Goal: Information Seeking & Learning: Find contact information

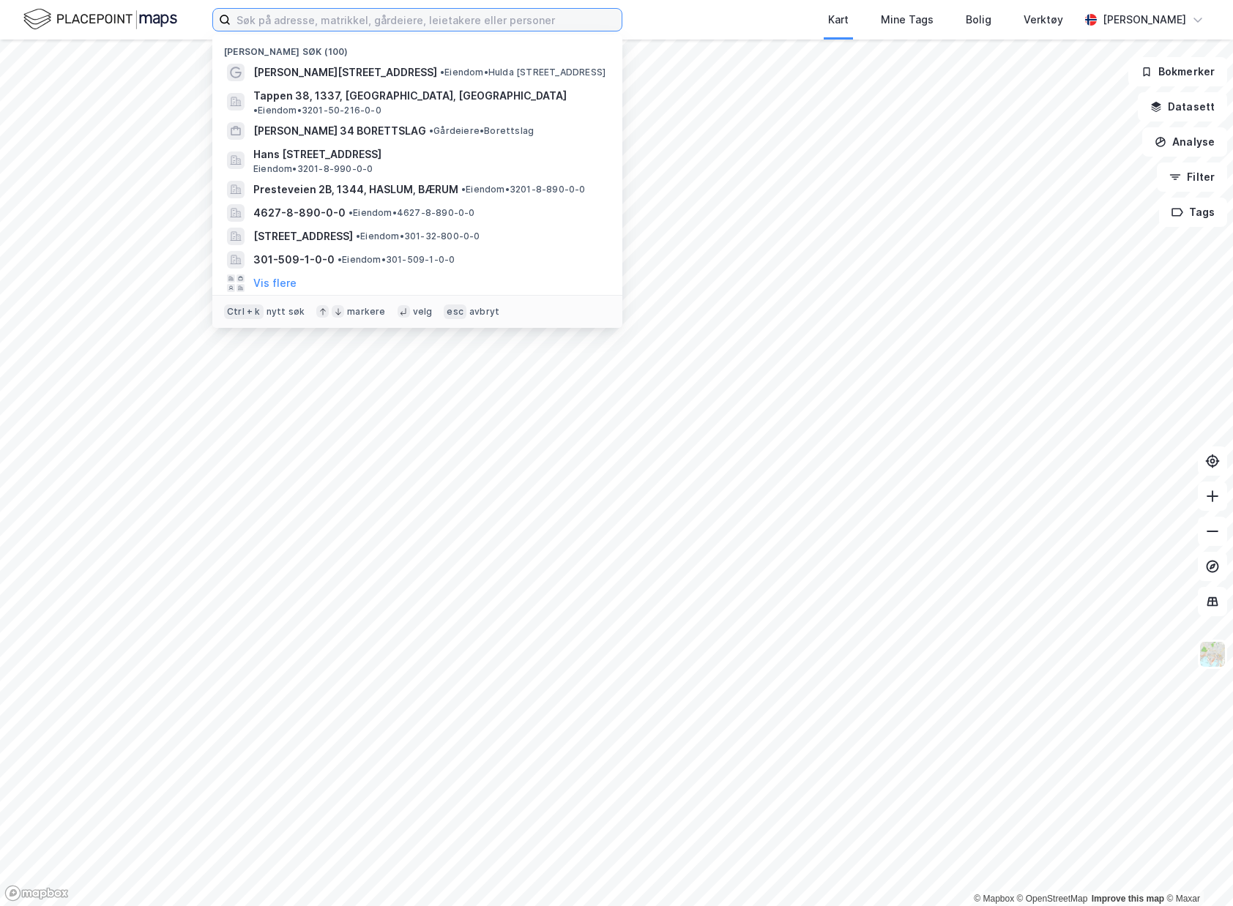
click at [490, 26] on input at bounding box center [426, 20] width 391 height 22
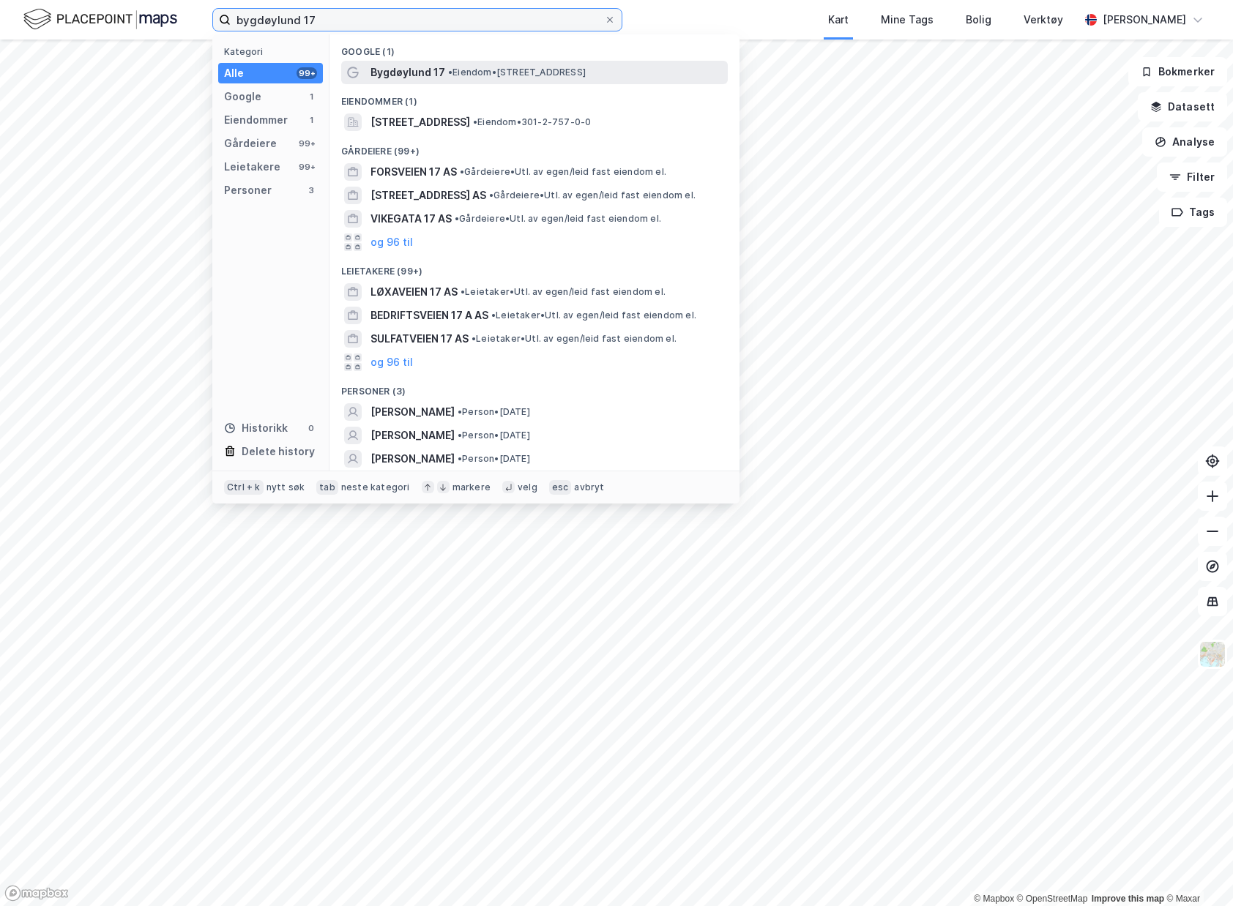
type input "bygdøylund 17"
click at [476, 65] on div "Bygdøylund 17 • Eiendom • Bygdøylund 17, 0286 Oslo" at bounding box center [547, 73] width 354 height 18
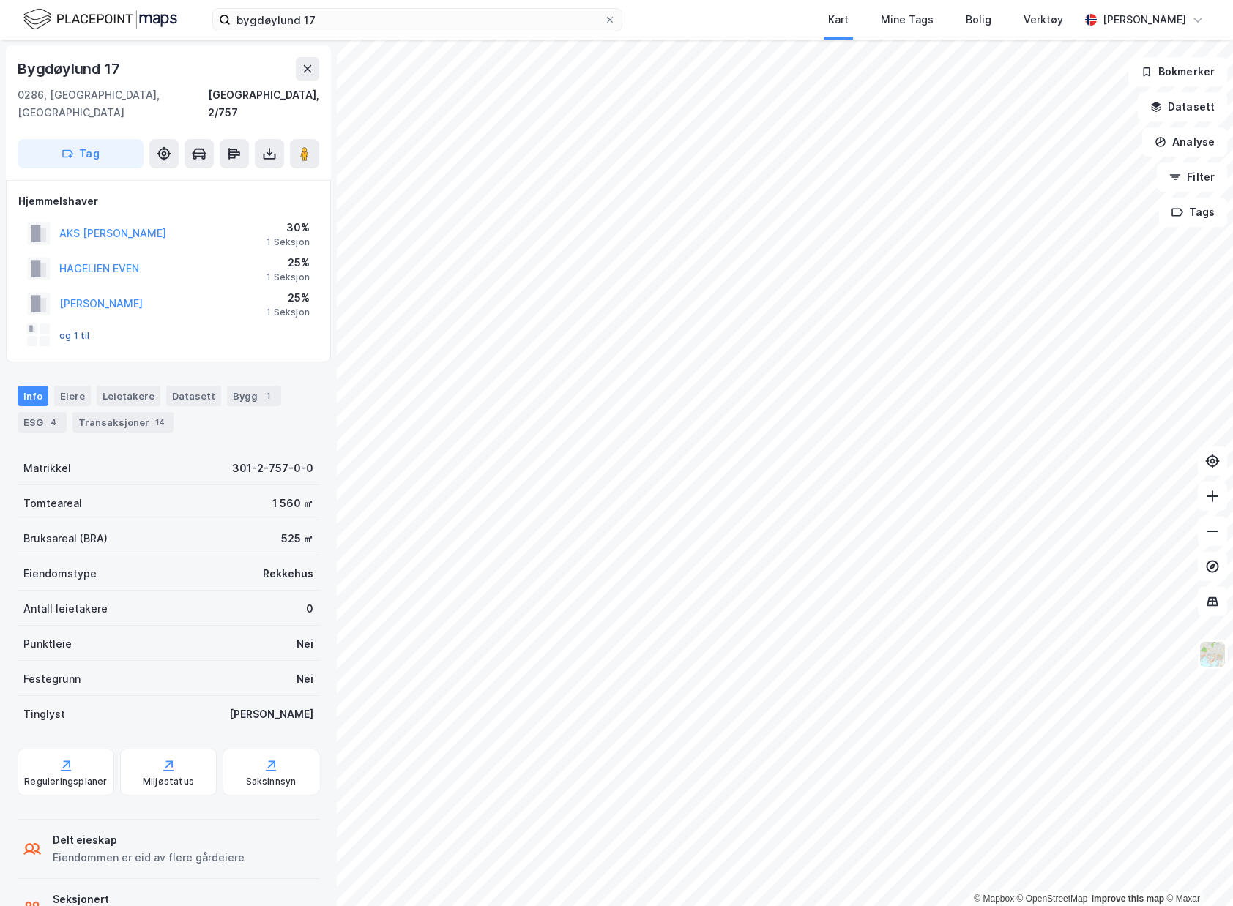
click at [0, 0] on button "og 1 til" at bounding box center [0, 0] width 0 height 0
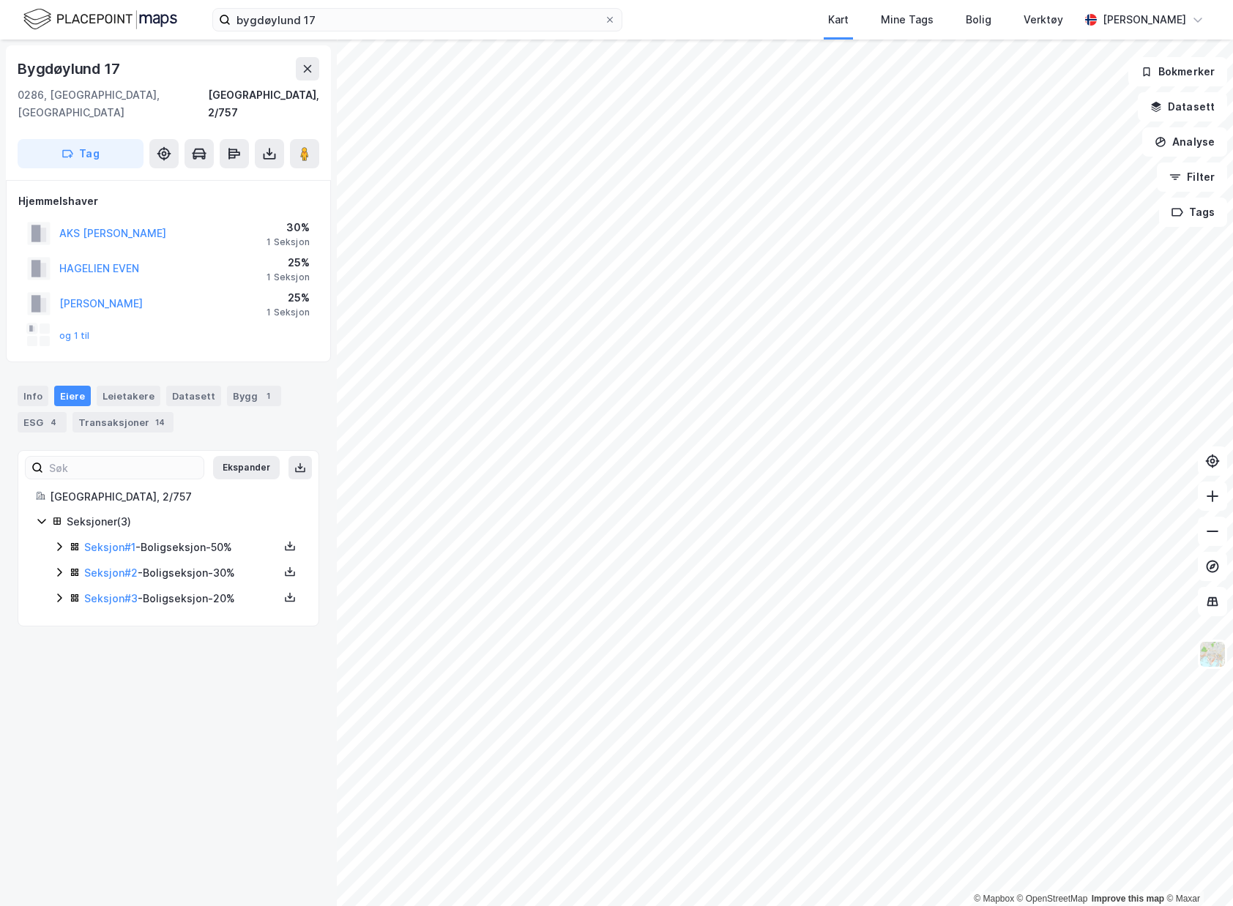
click at [53, 528] on div "Seksjoner ( 3 ) Seksjon # 1 - Boligseksjon - 50% Seksjon # 2 - Boligseksjon - 3…" at bounding box center [168, 560] width 265 height 95
click at [55, 541] on icon at bounding box center [59, 547] width 12 height 12
click at [69, 639] on div "Seksjon # 2 - Boligseksjon - 30%" at bounding box center [176, 648] width 247 height 18
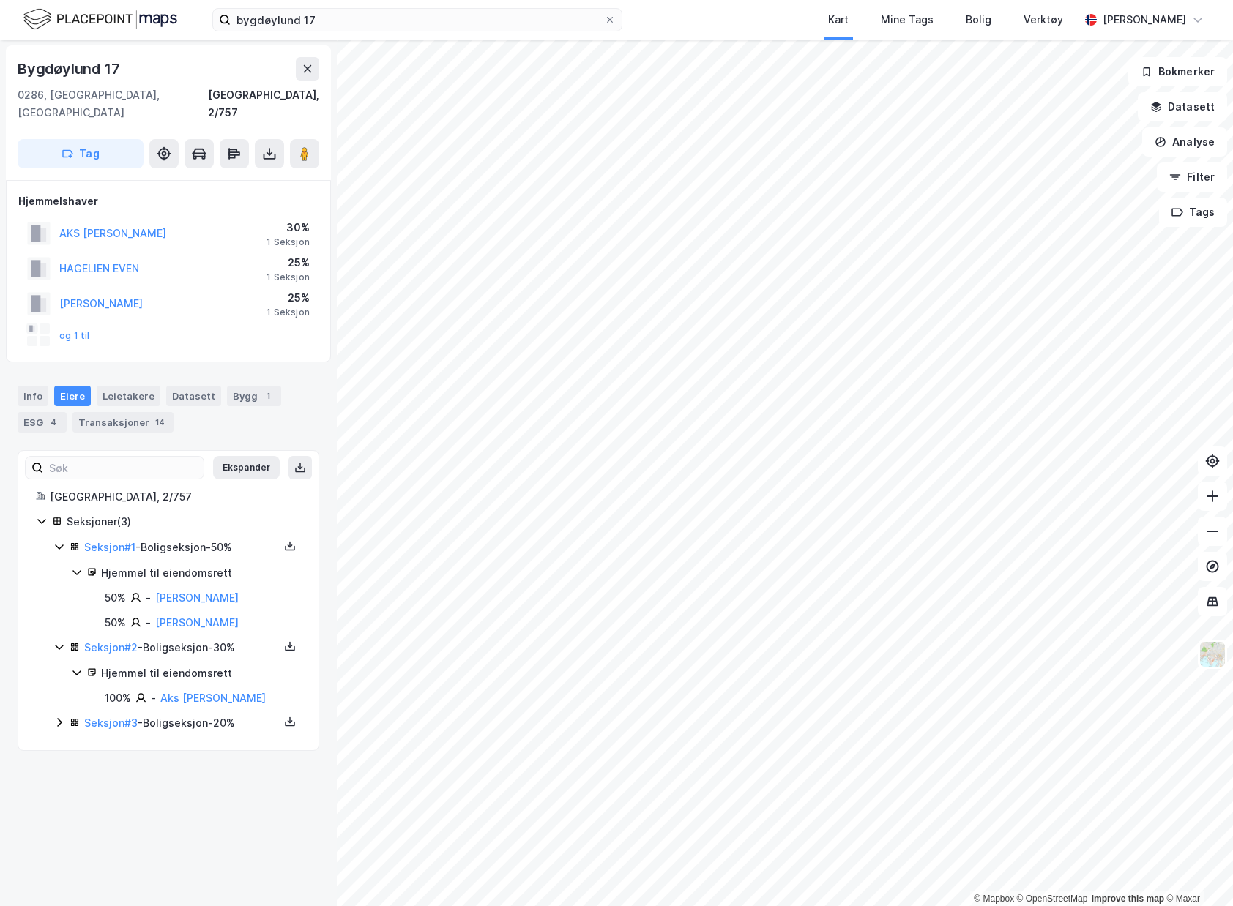
click at [70, 717] on icon at bounding box center [75, 722] width 10 height 10
click at [223, 592] on link "Hagelien Bente Helland" at bounding box center [196, 598] width 83 height 12
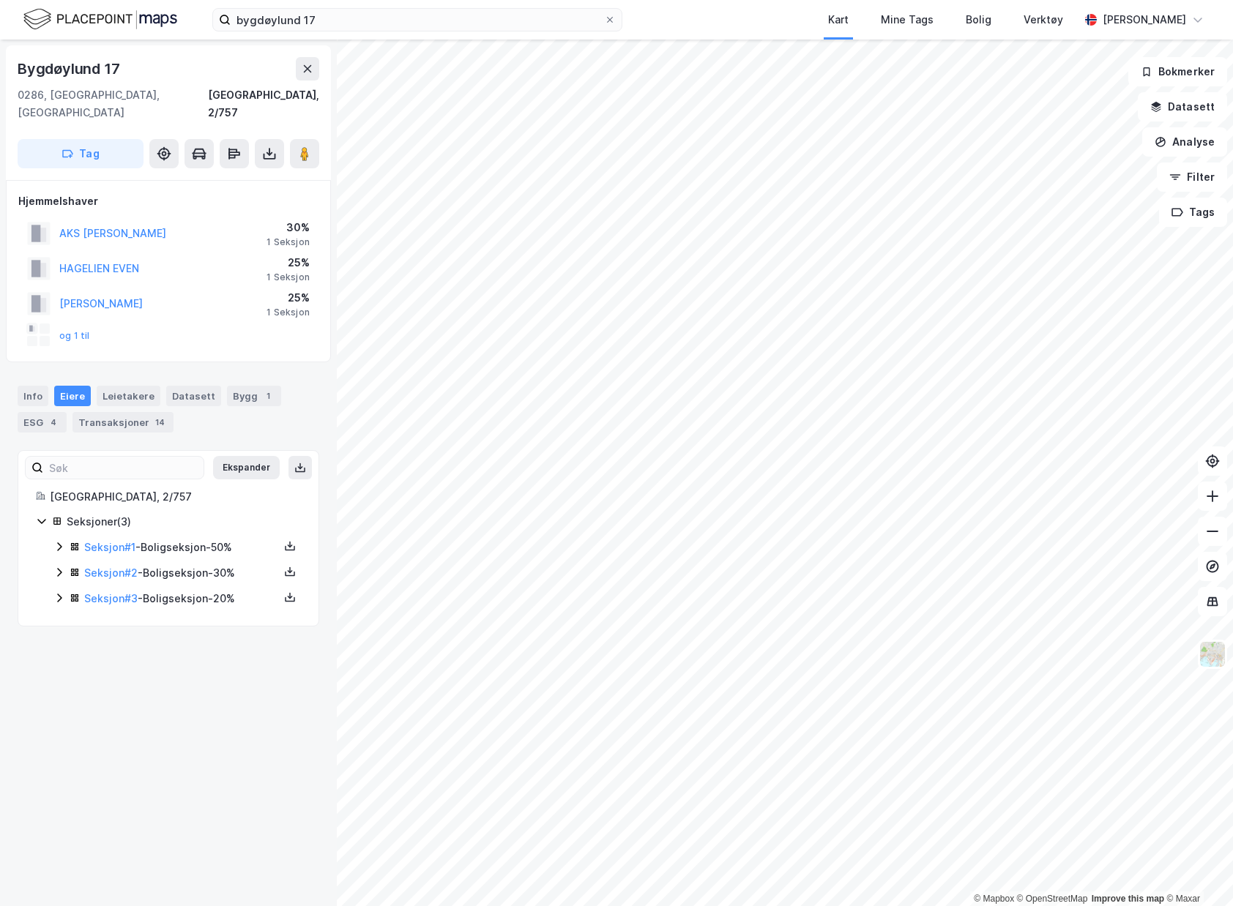
click at [80, 324] on div "og 1 til" at bounding box center [58, 335] width 63 height 23
click at [0, 0] on button "og 1 til" at bounding box center [0, 0] width 0 height 0
click at [89, 321] on div "og 1 til" at bounding box center [168, 335] width 300 height 29
click at [0, 0] on button "og 1 til" at bounding box center [0, 0] width 0 height 0
click at [0, 0] on button "HAGELIEN EVEN" at bounding box center [0, 0] width 0 height 0
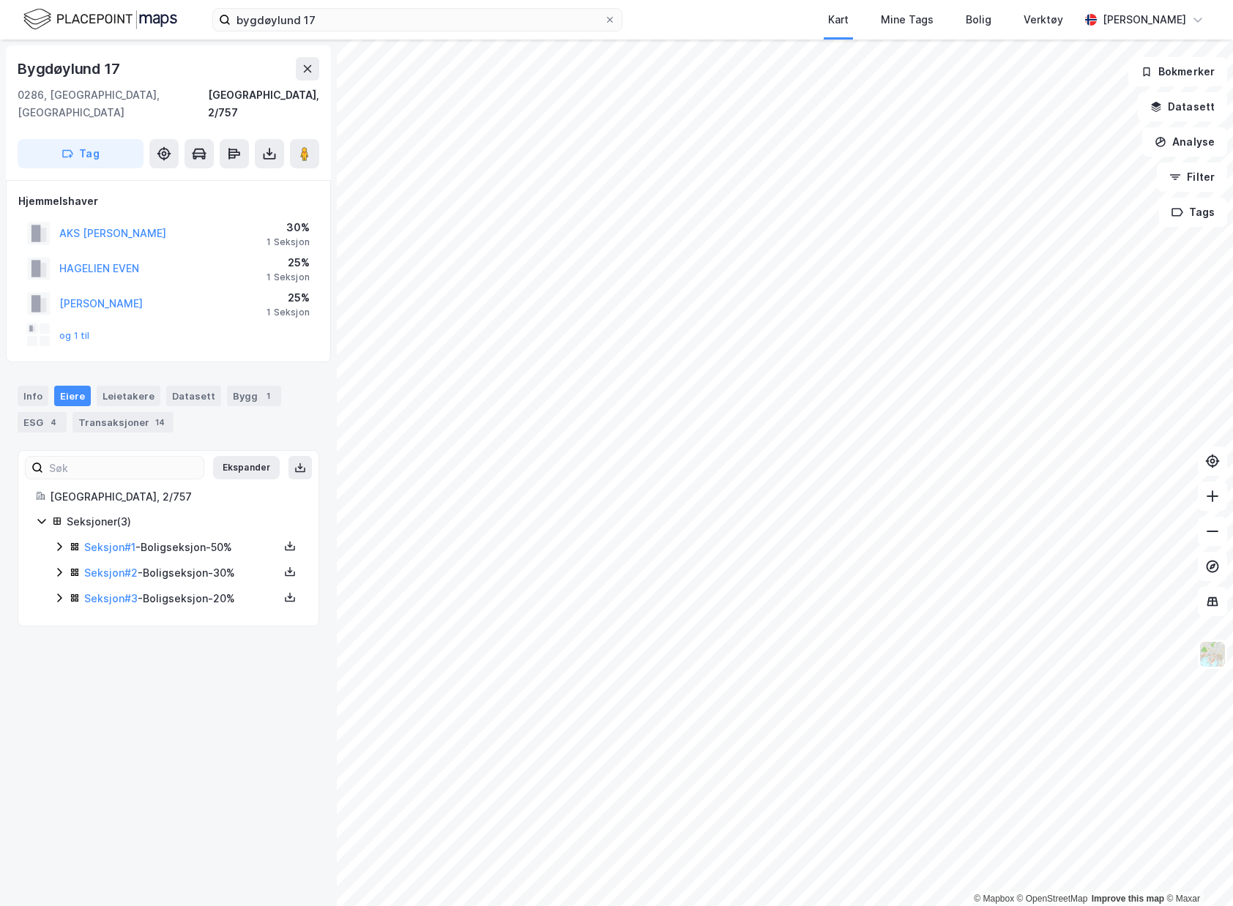
click at [122, 225] on div "AKS ANDREAS KOLLBYE" at bounding box center [112, 234] width 107 height 18
click at [0, 0] on button "AKS ANDREAS KOLLBYE" at bounding box center [0, 0] width 0 height 0
click at [98, 592] on link "Seksjon # 3" at bounding box center [110, 598] width 53 height 12
click at [0, 0] on button "HAGELIEN EVEN" at bounding box center [0, 0] width 0 height 0
click at [0, 0] on button "AKS ANDREAS KOLLBYE" at bounding box center [0, 0] width 0 height 0
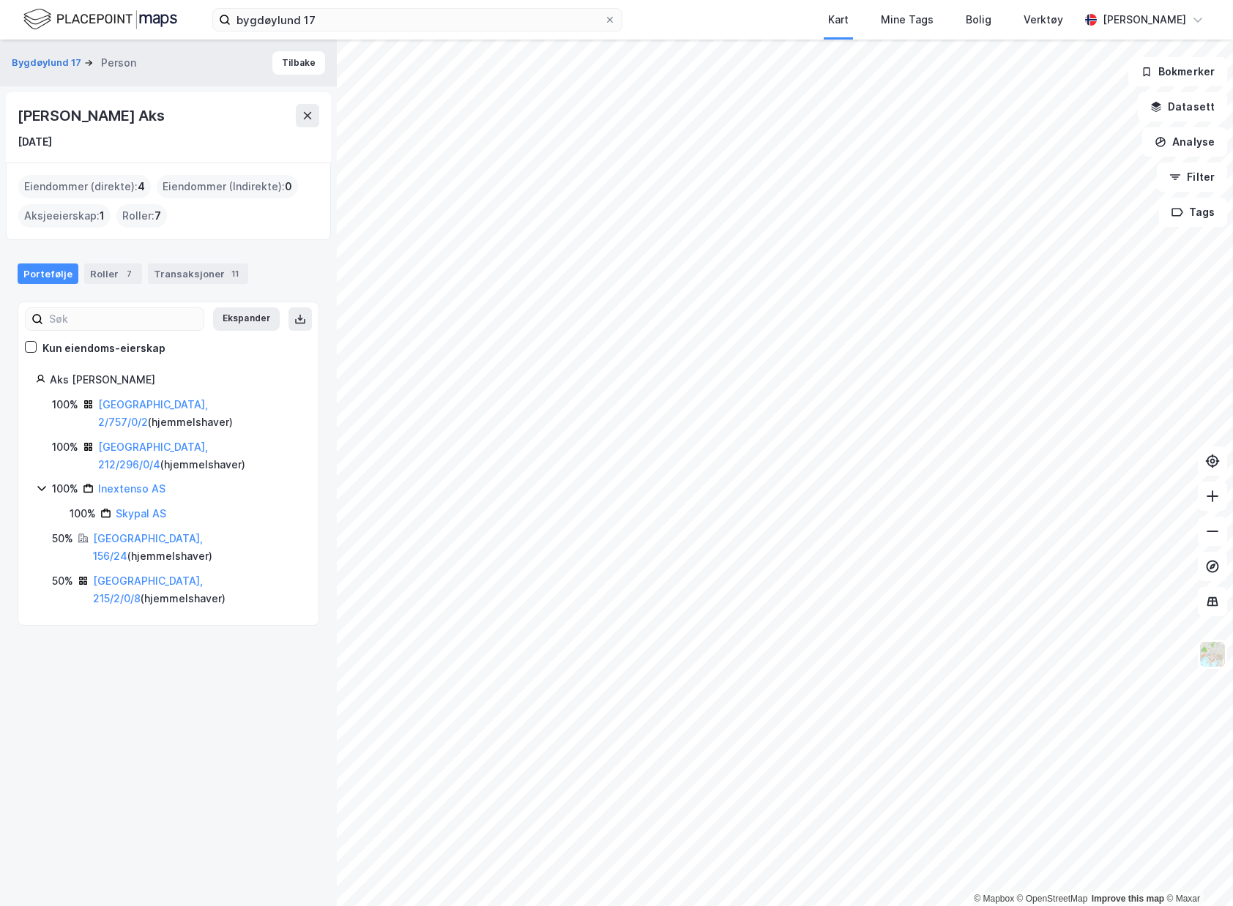
drag, startPoint x: 22, startPoint y: 115, endPoint x: 199, endPoint y: 116, distance: 177.2
click at [199, 116] on div "Andreas Kollbye Aks" at bounding box center [169, 115] width 302 height 23
click at [213, 264] on div "Transaksjoner 11" at bounding box center [198, 274] width 100 height 20
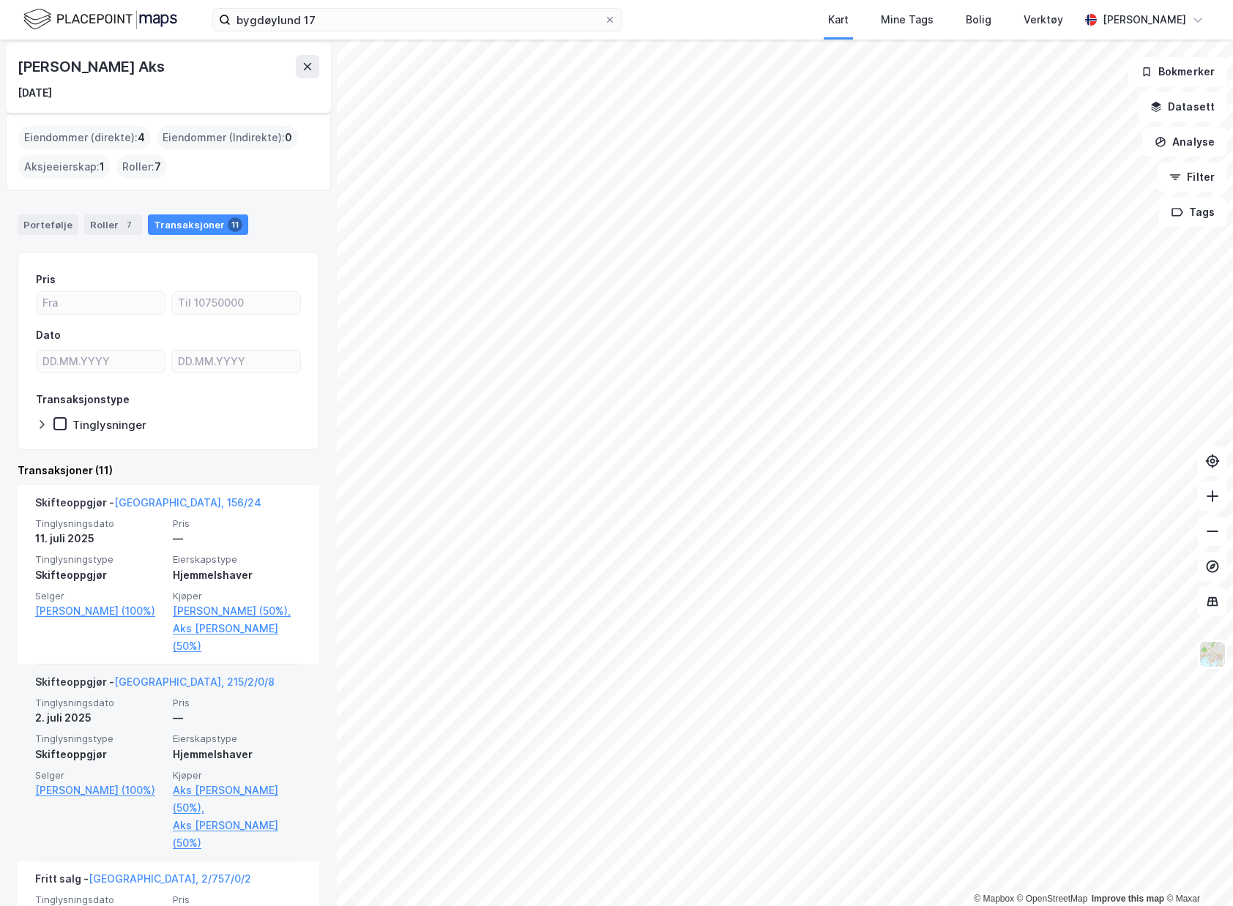
scroll to position [73, 0]
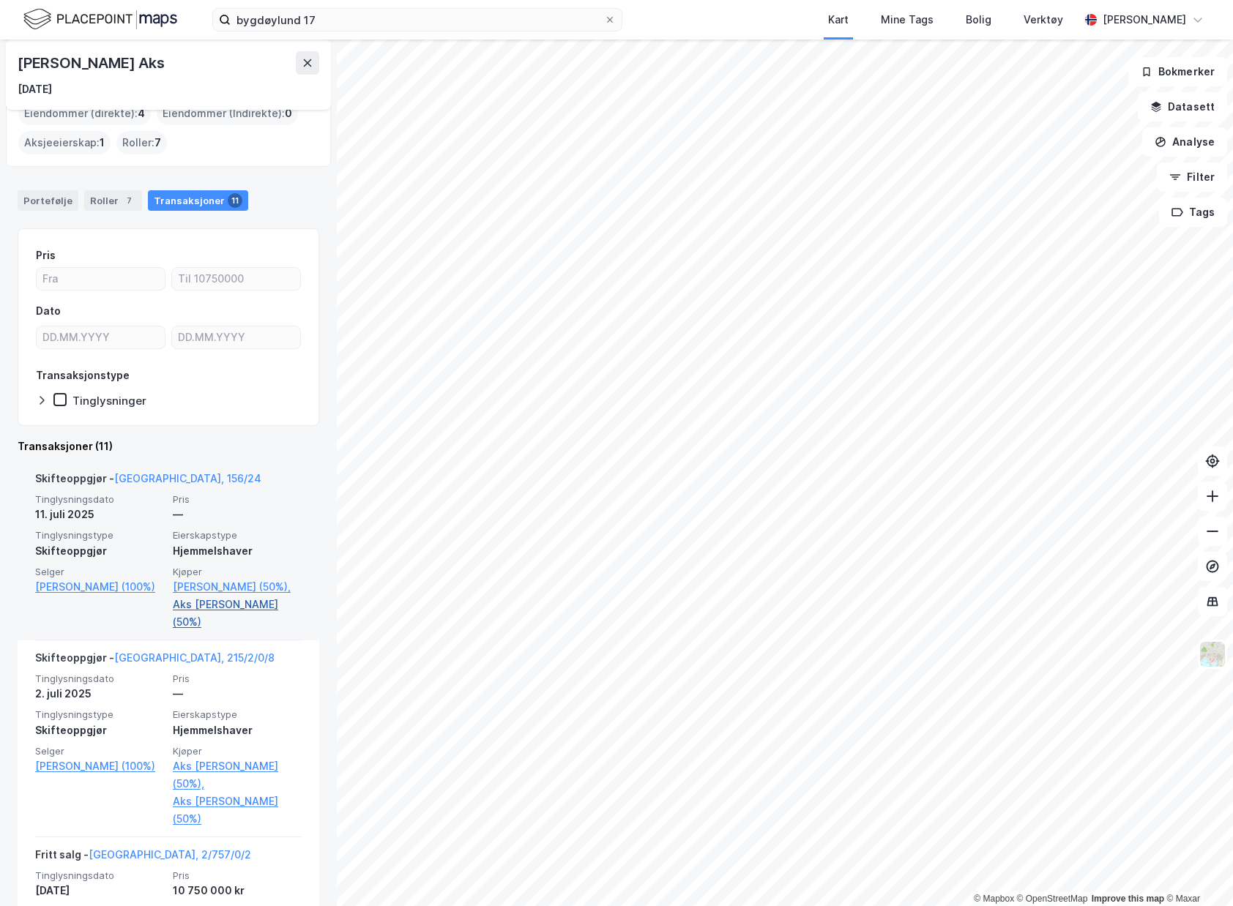
click at [225, 627] on link "Aks Eline Kollbye (50%)" at bounding box center [237, 613] width 129 height 35
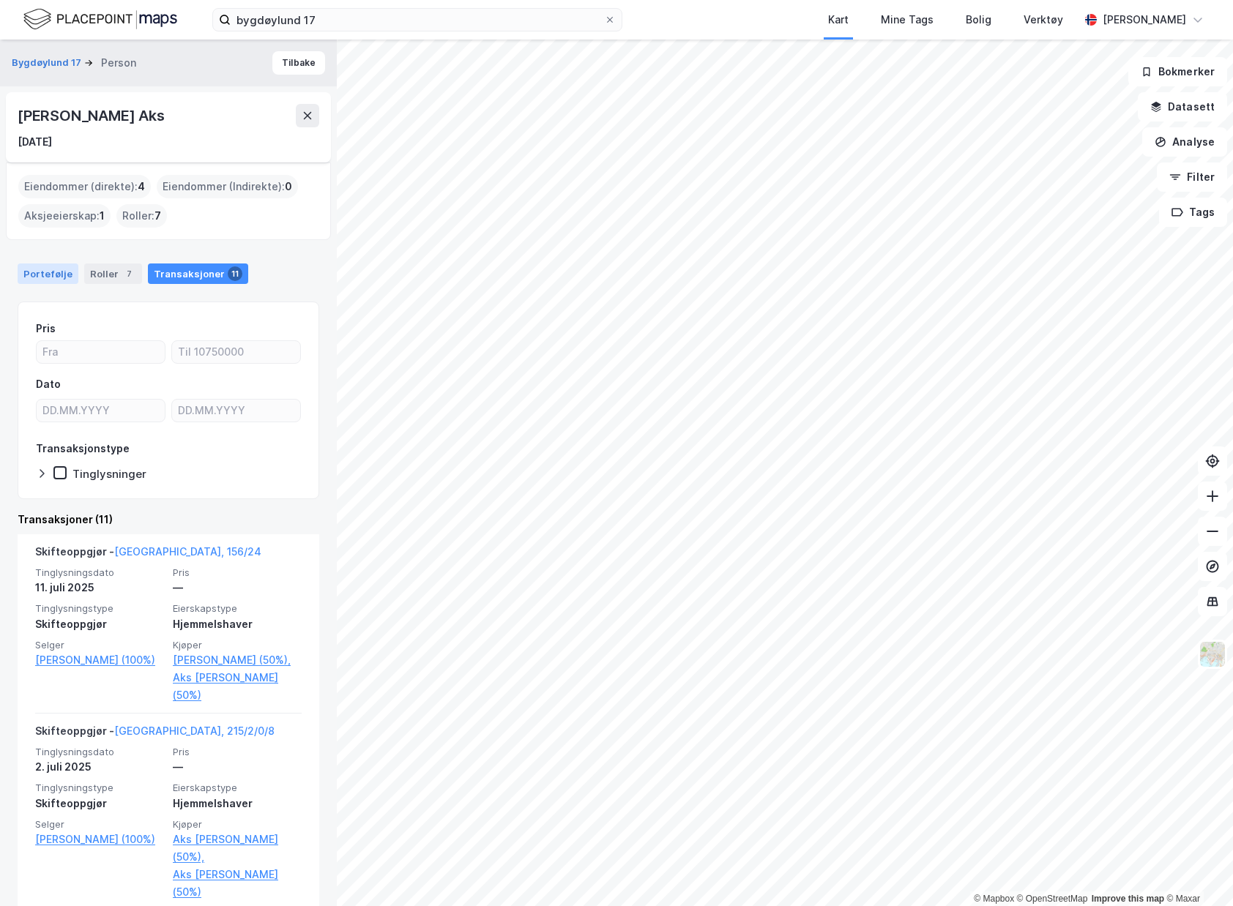
click at [55, 280] on div "Portefølje" at bounding box center [48, 274] width 61 height 20
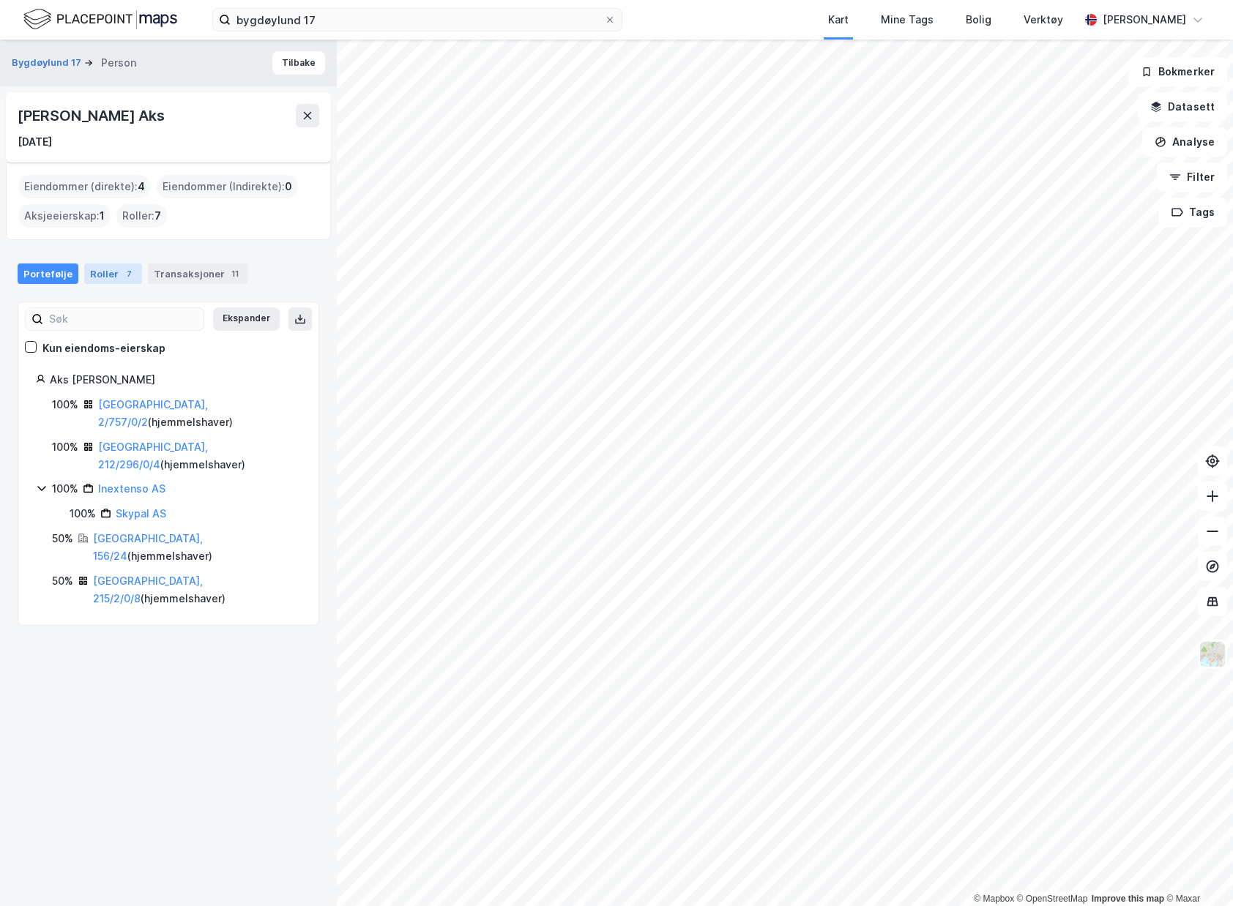
click at [92, 277] on div "Roller 7" at bounding box center [113, 274] width 58 height 20
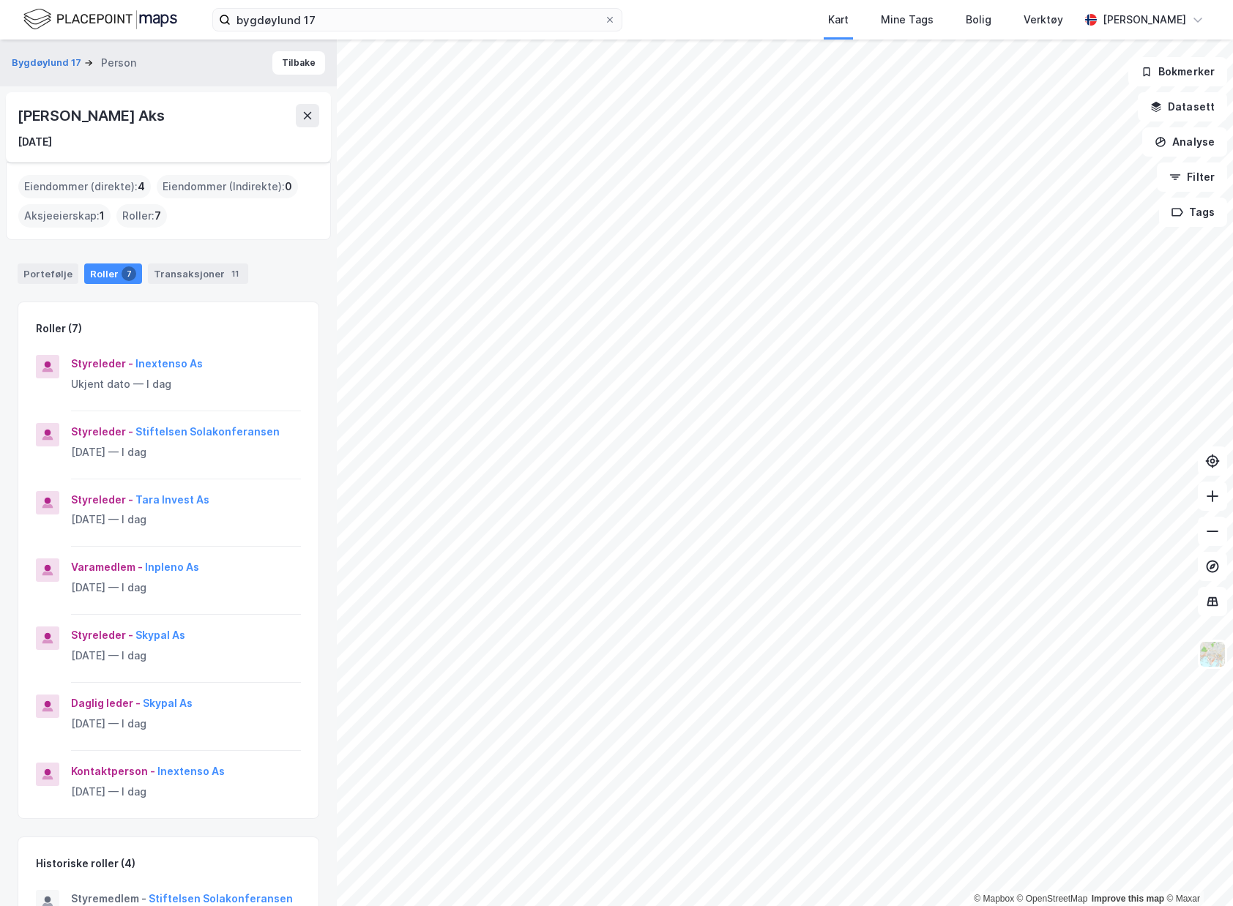
drag, startPoint x: 130, startPoint y: 287, endPoint x: 148, endPoint y: 286, distance: 18.4
click at [191, 280] on div "Transaksjoner 11" at bounding box center [198, 274] width 100 height 20
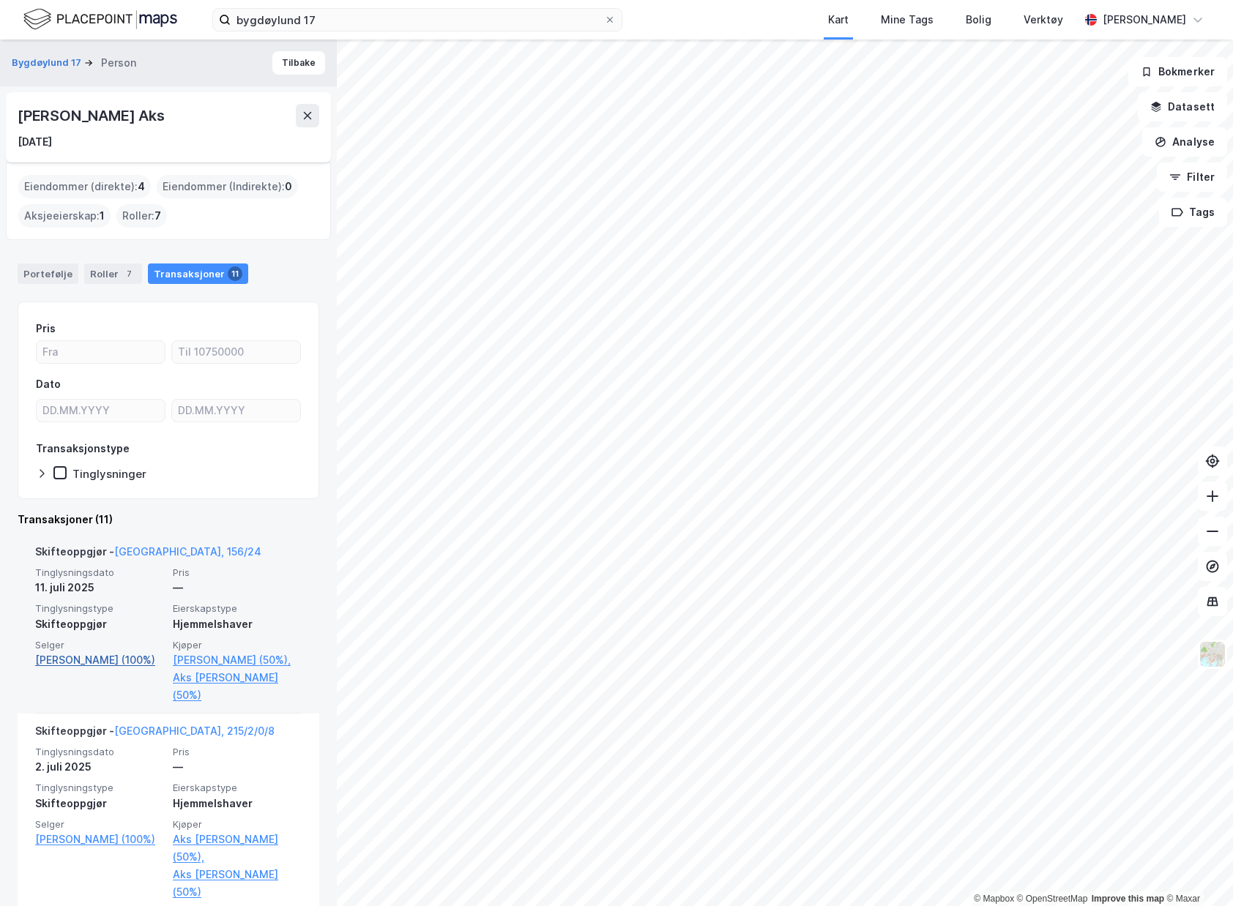
click at [108, 668] on link "Aks Lars (100%)" at bounding box center [99, 661] width 129 height 18
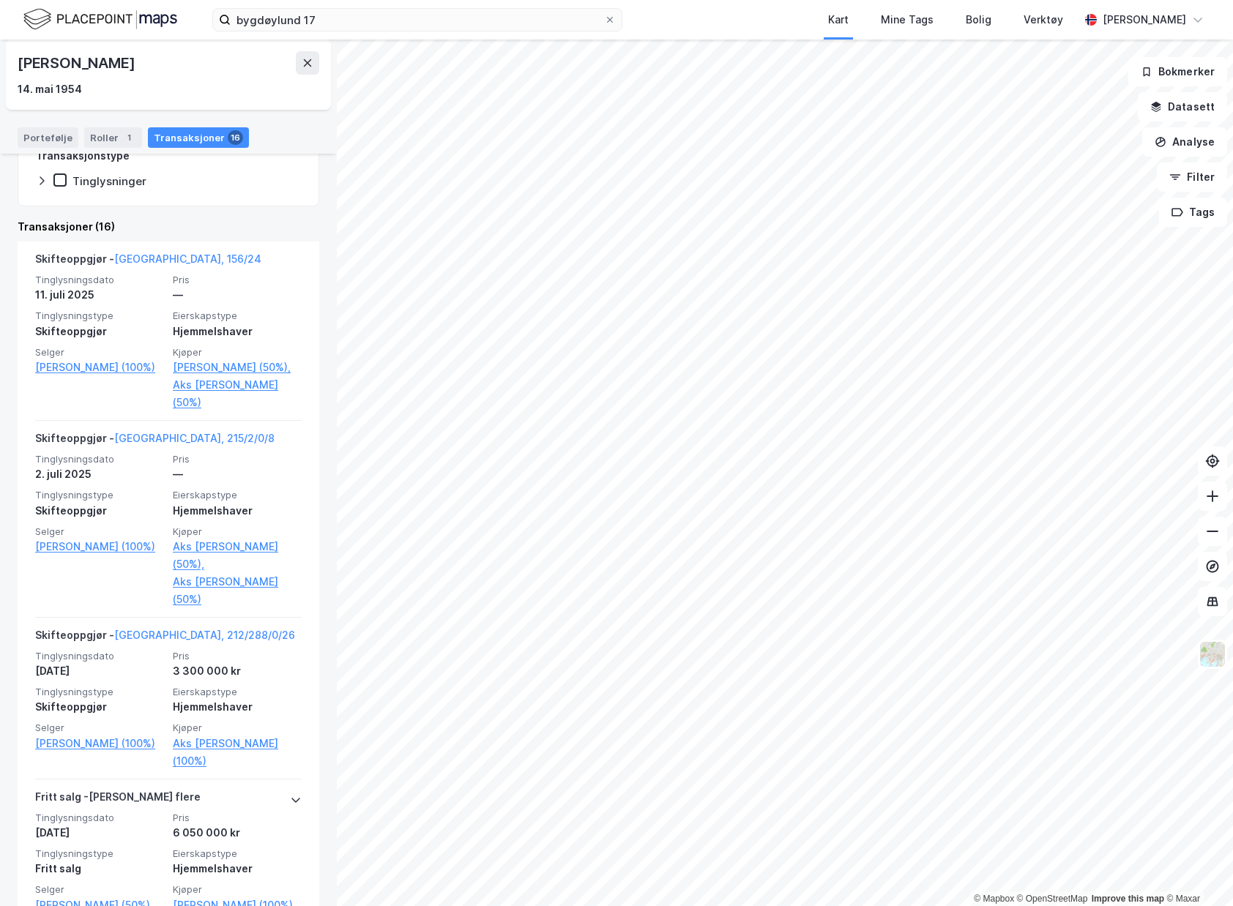
scroll to position [366, 0]
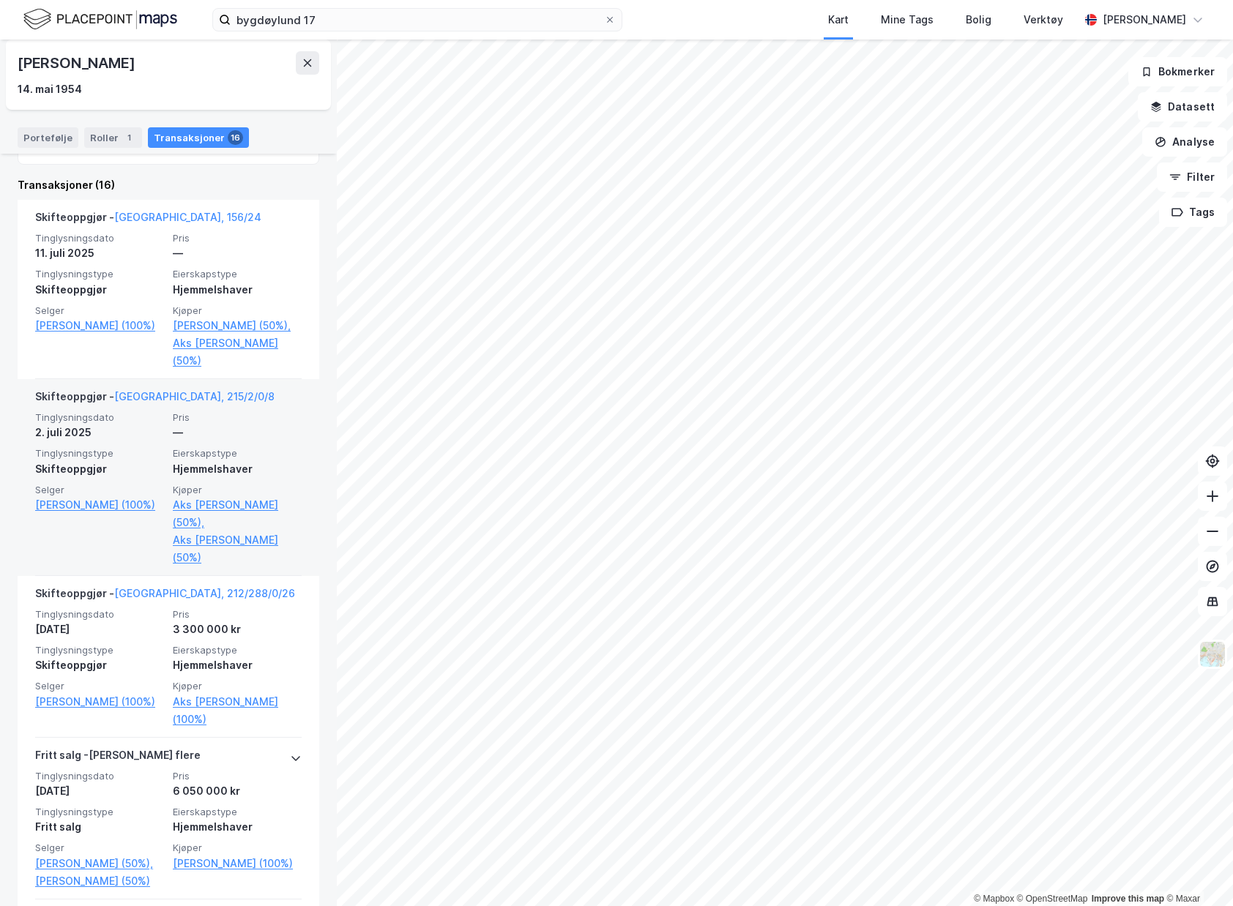
scroll to position [293, 0]
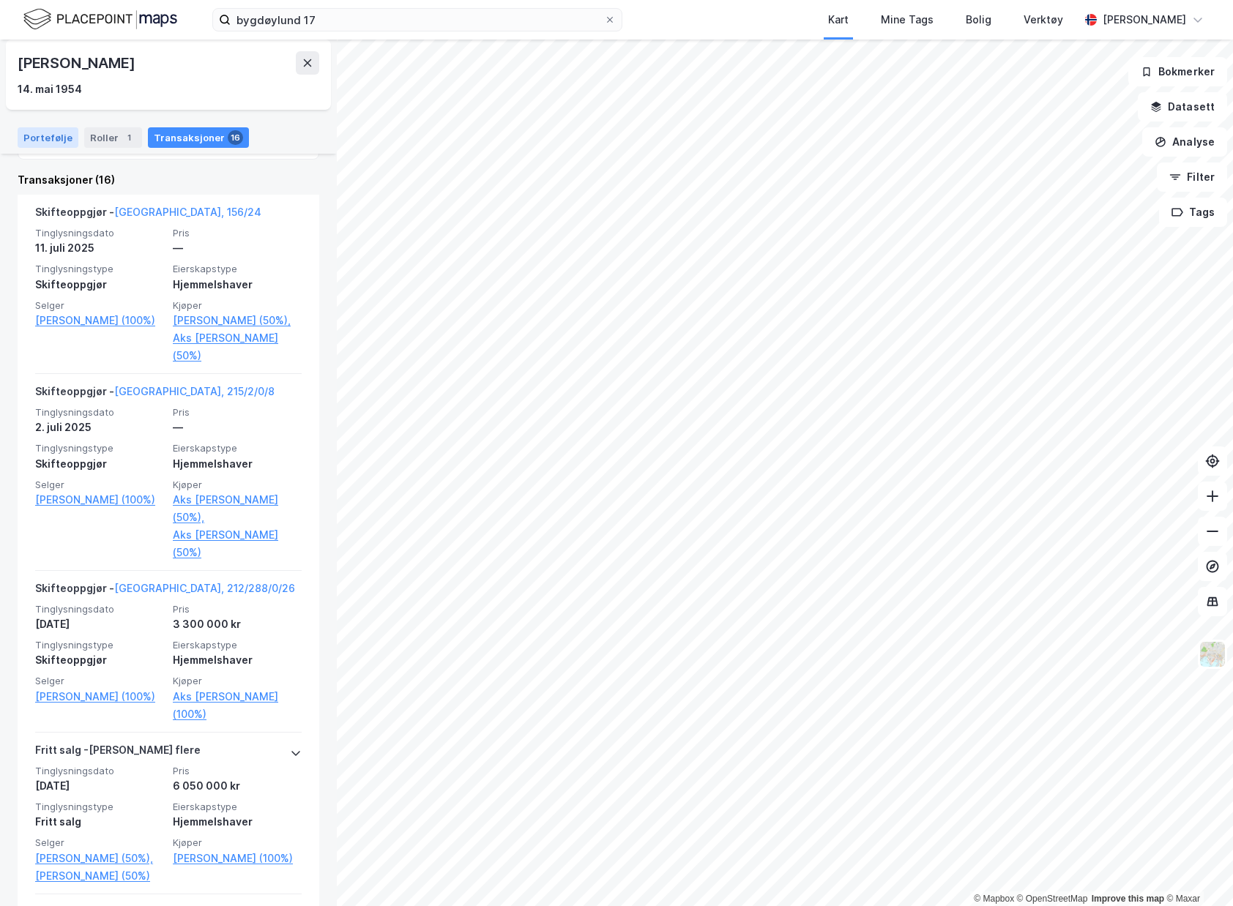
click at [29, 136] on div "Portefølje" at bounding box center [48, 137] width 61 height 20
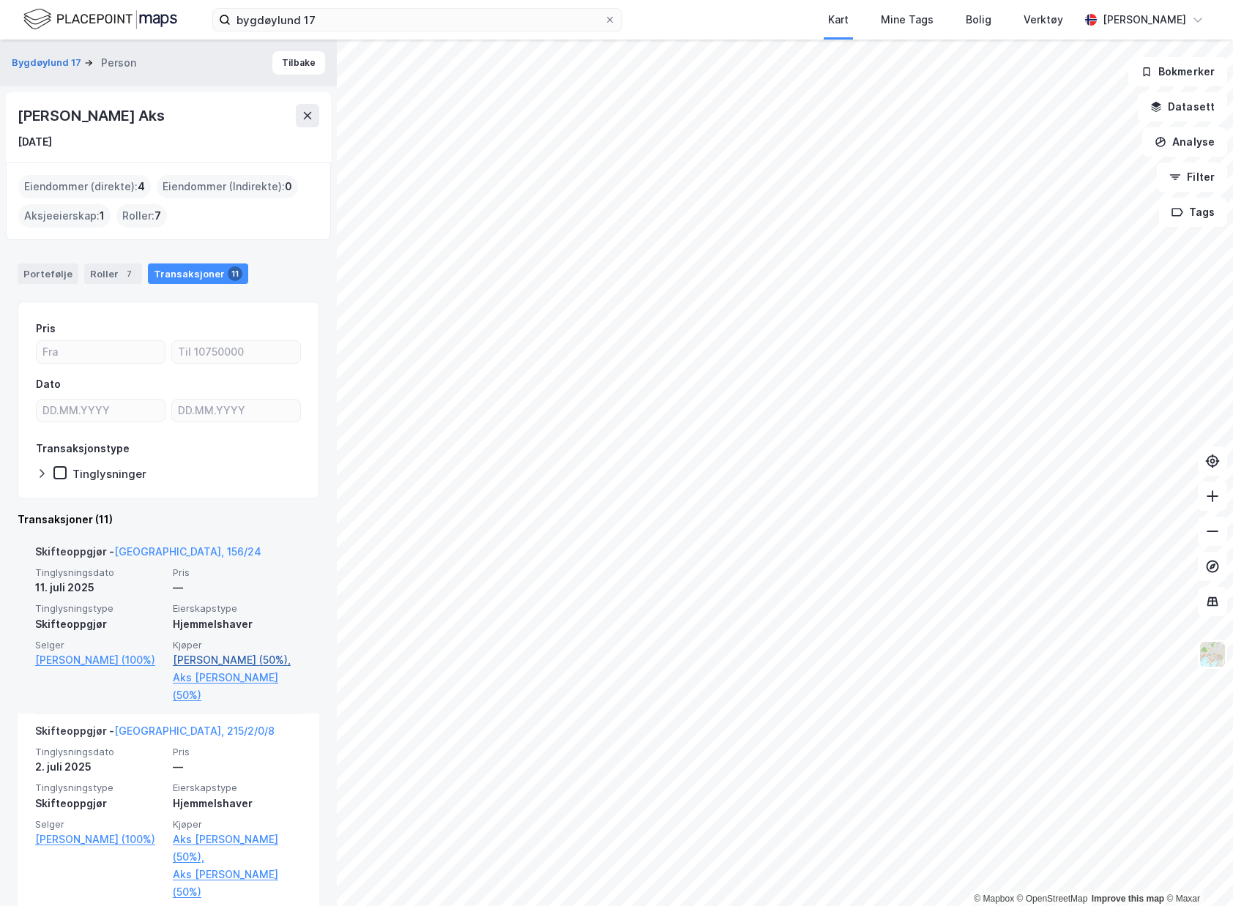
click at [206, 656] on link "Aks Andreas Kollbye (50%)," at bounding box center [237, 661] width 129 height 18
click at [232, 654] on link "Aks Andreas Kollbye (50%)," at bounding box center [237, 661] width 129 height 18
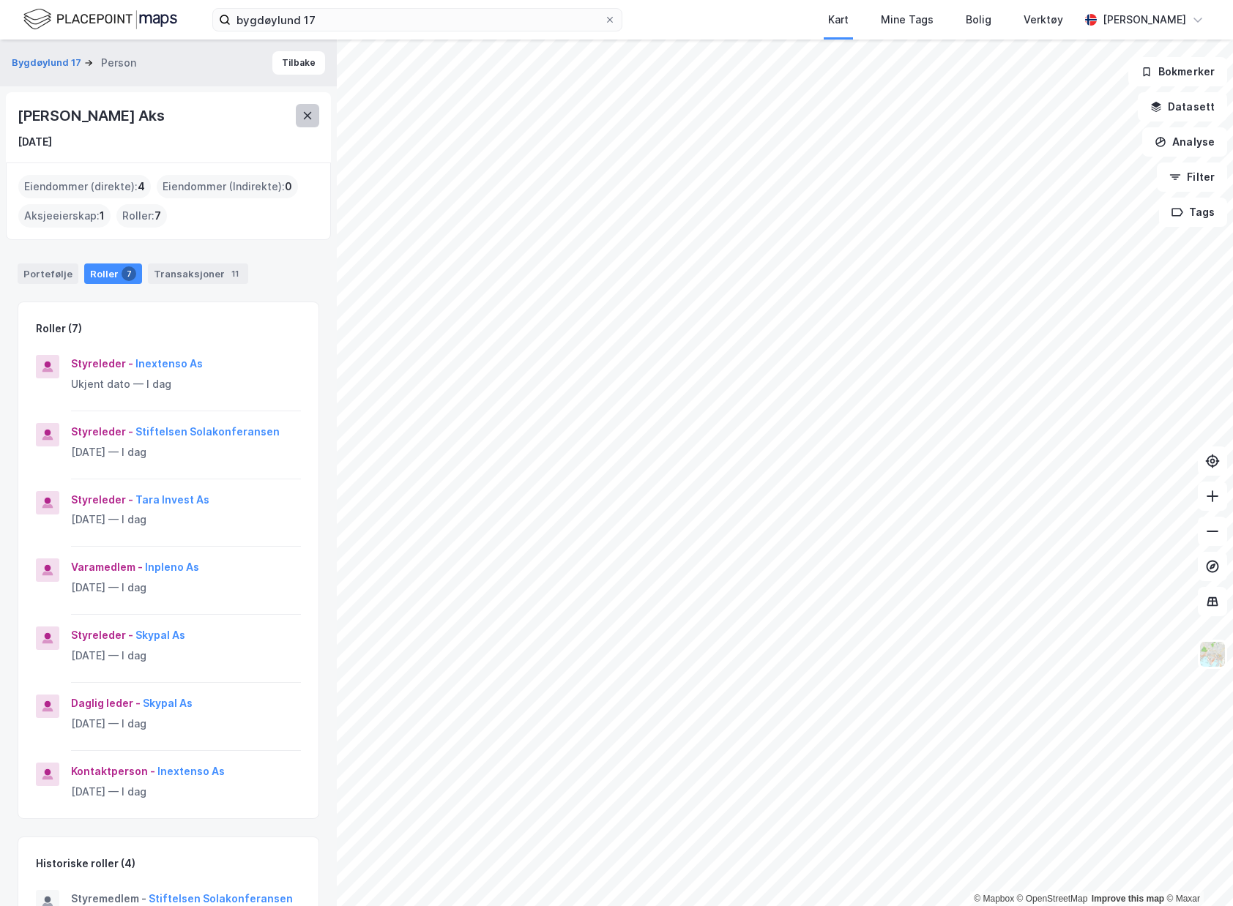
click at [304, 105] on button at bounding box center [307, 115] width 23 height 23
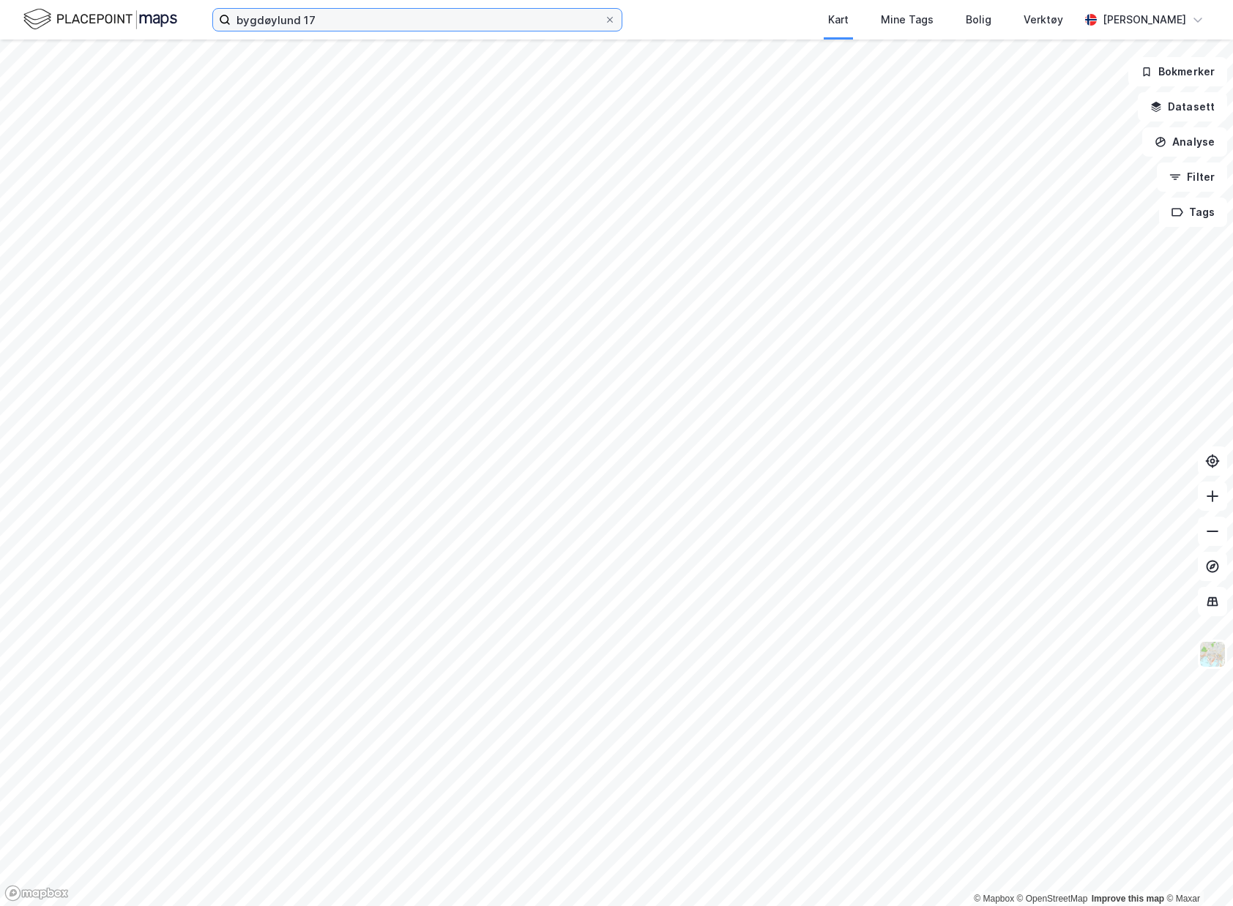
click at [324, 21] on input "bygdøylund 17" at bounding box center [417, 20] width 373 height 22
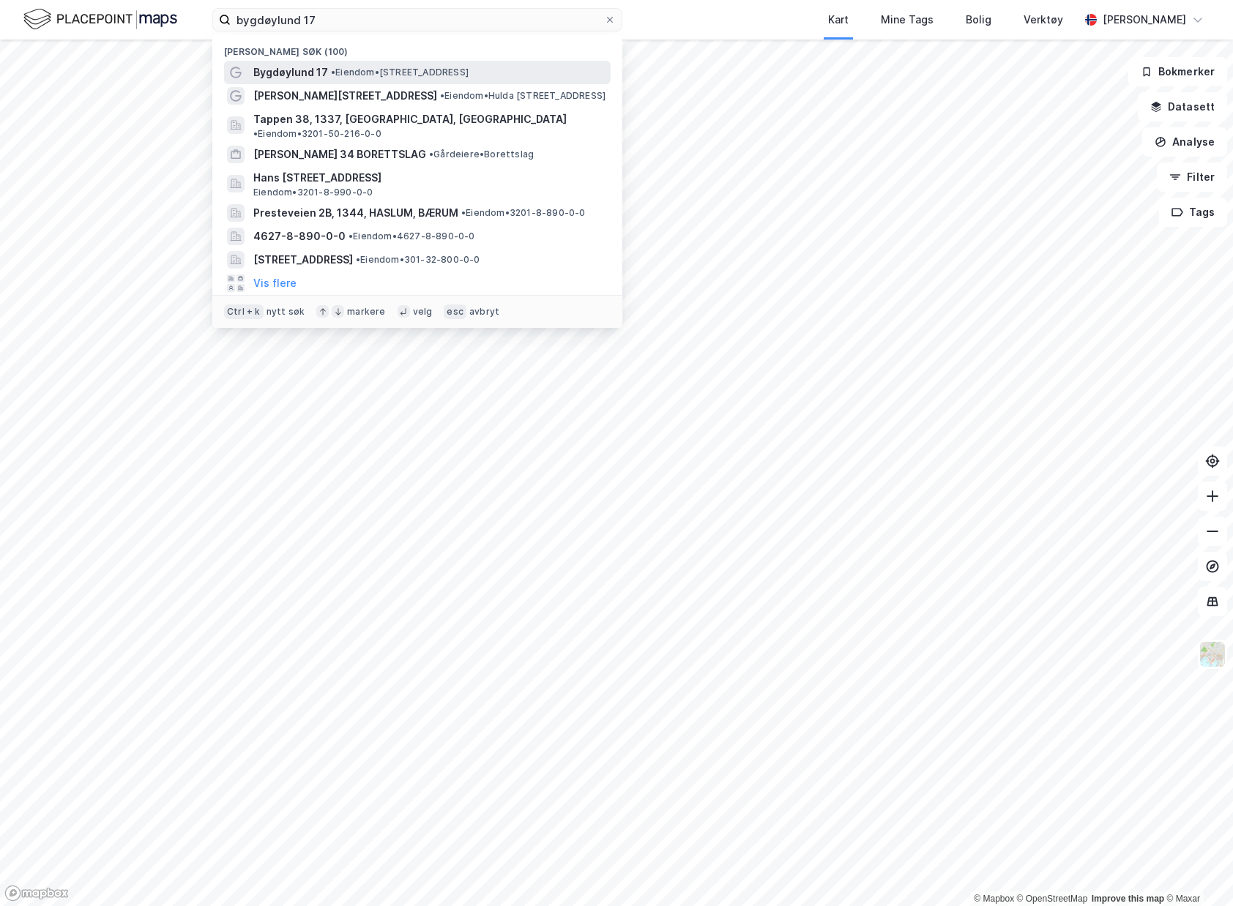
click at [313, 75] on span "Bygdøylund 17" at bounding box center [290, 73] width 75 height 18
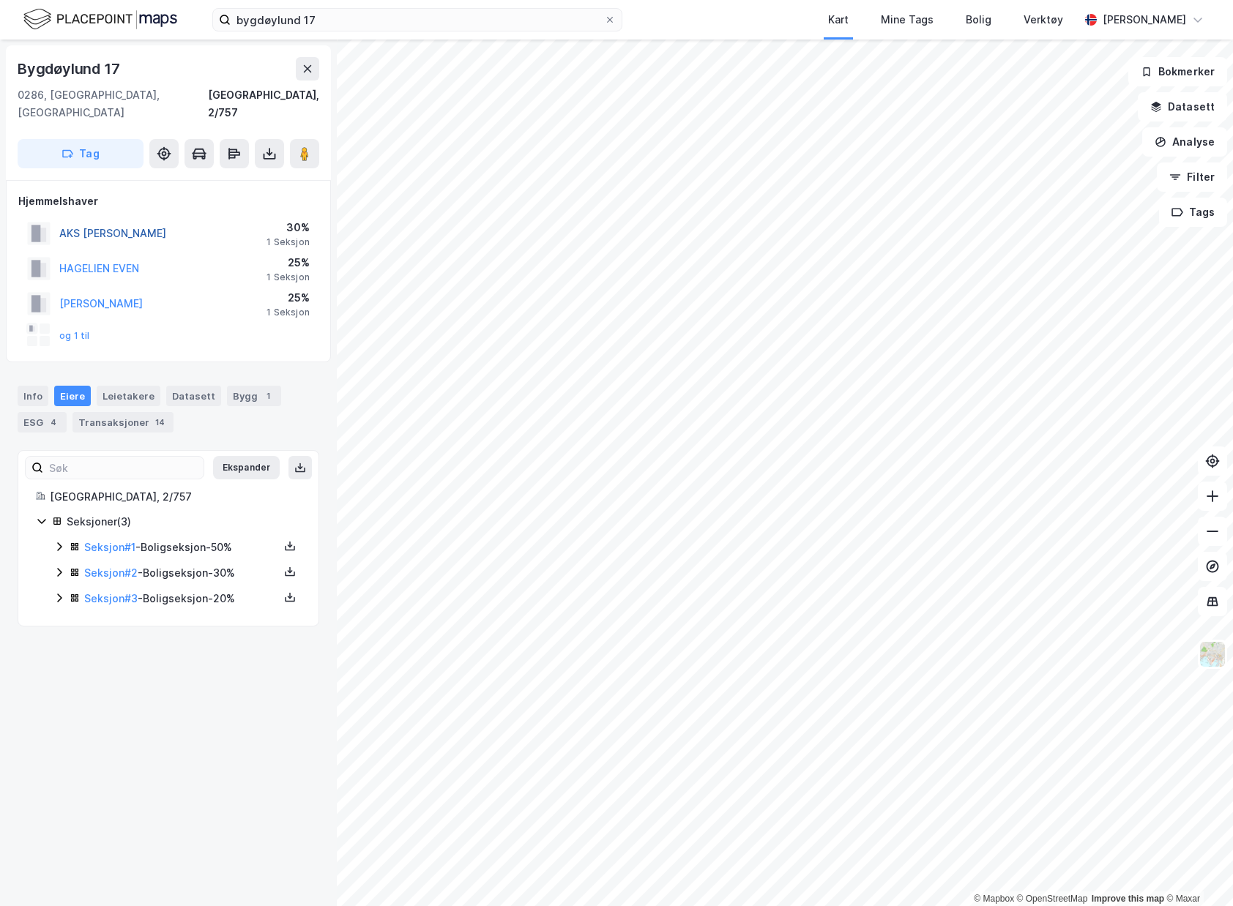
click at [0, 0] on button "AKS ANDREAS KOLLBYE" at bounding box center [0, 0] width 0 height 0
click at [122, 412] on div "Transaksjoner 14" at bounding box center [122, 422] width 101 height 20
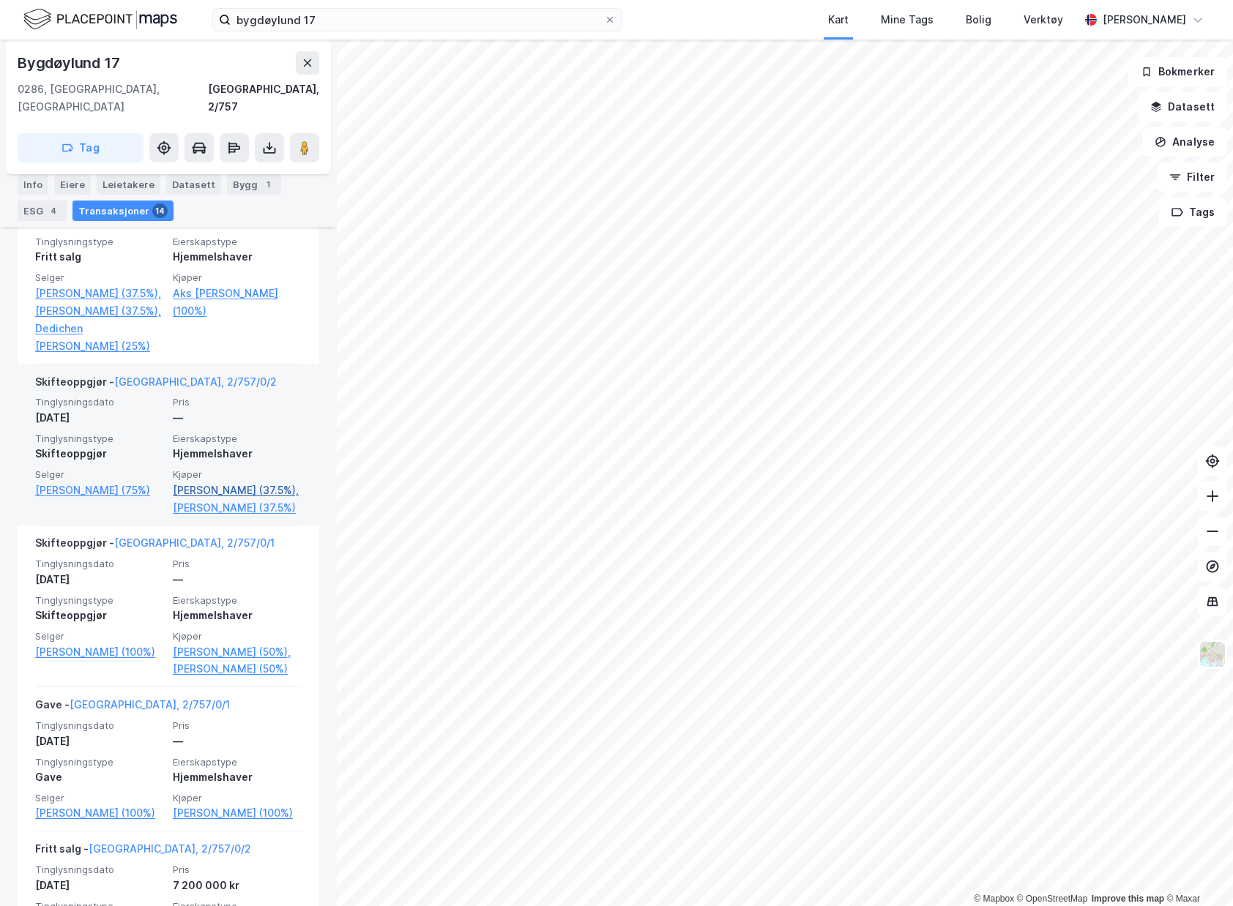
scroll to position [878, 0]
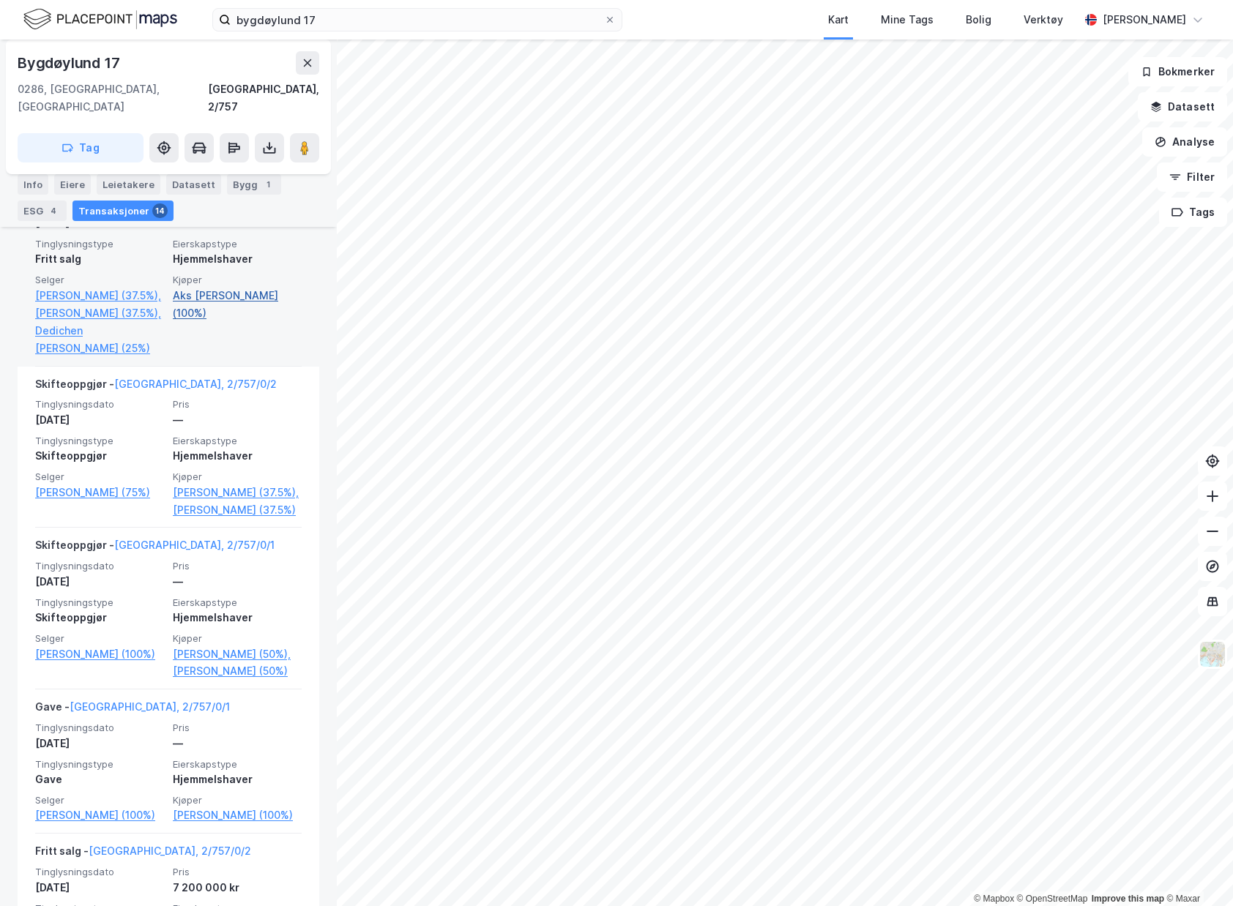
click at [203, 322] on link "Aks Andreas Kollbye (100%)" at bounding box center [237, 304] width 129 height 35
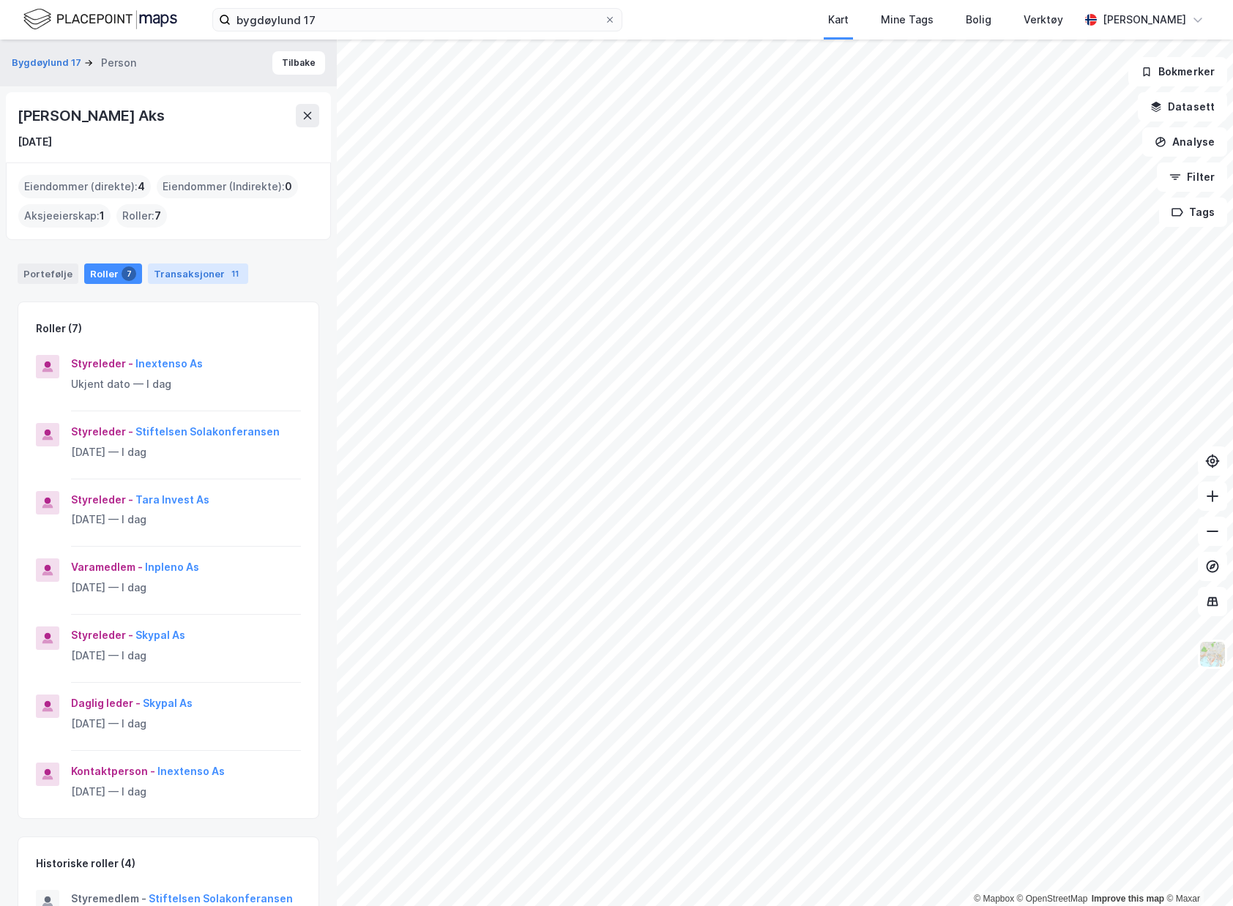
click at [191, 271] on div "Transaksjoner 11" at bounding box center [198, 274] width 100 height 20
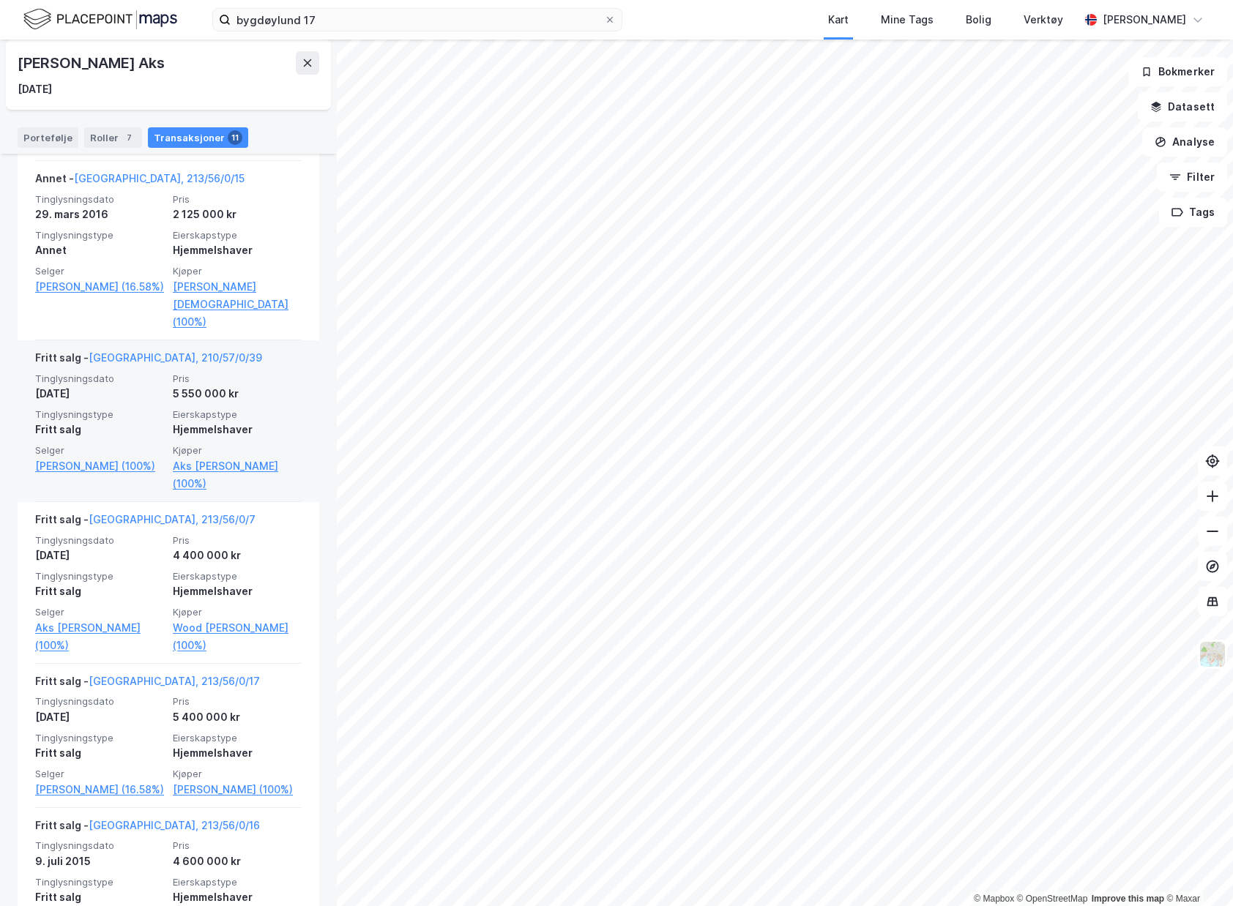
scroll to position [1018, 0]
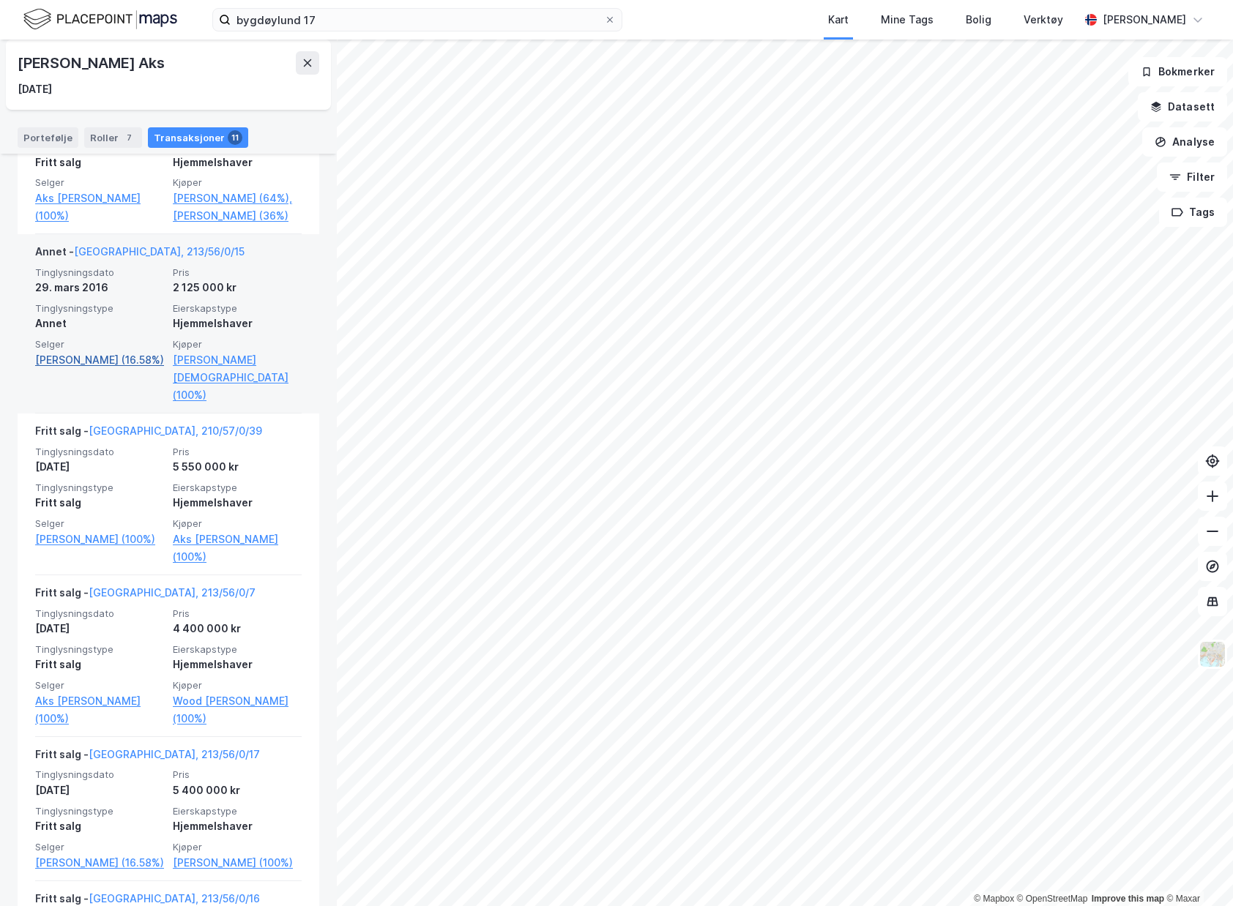
click at [101, 369] on link "Lund Bjørg (16.58%)" at bounding box center [99, 360] width 129 height 18
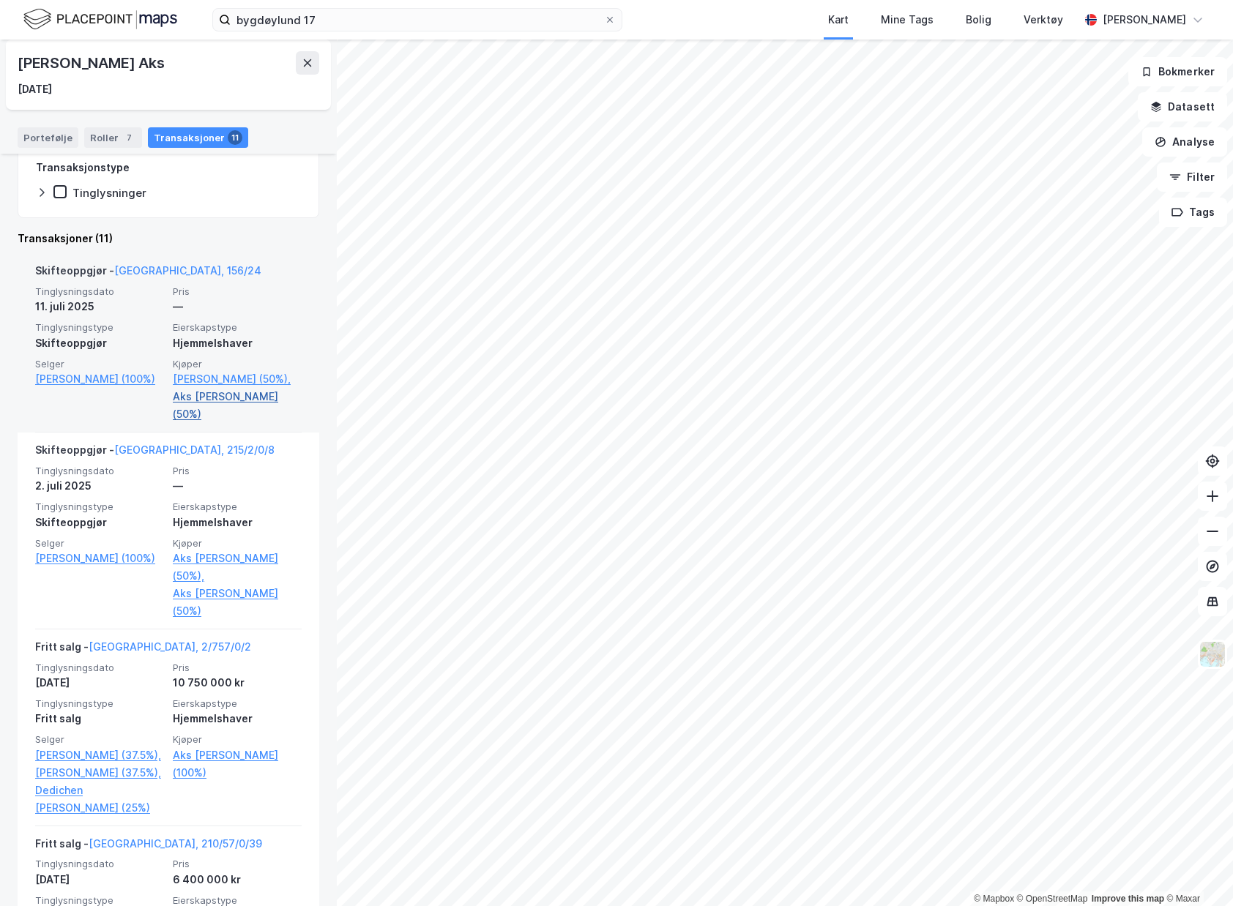
scroll to position [293, 0]
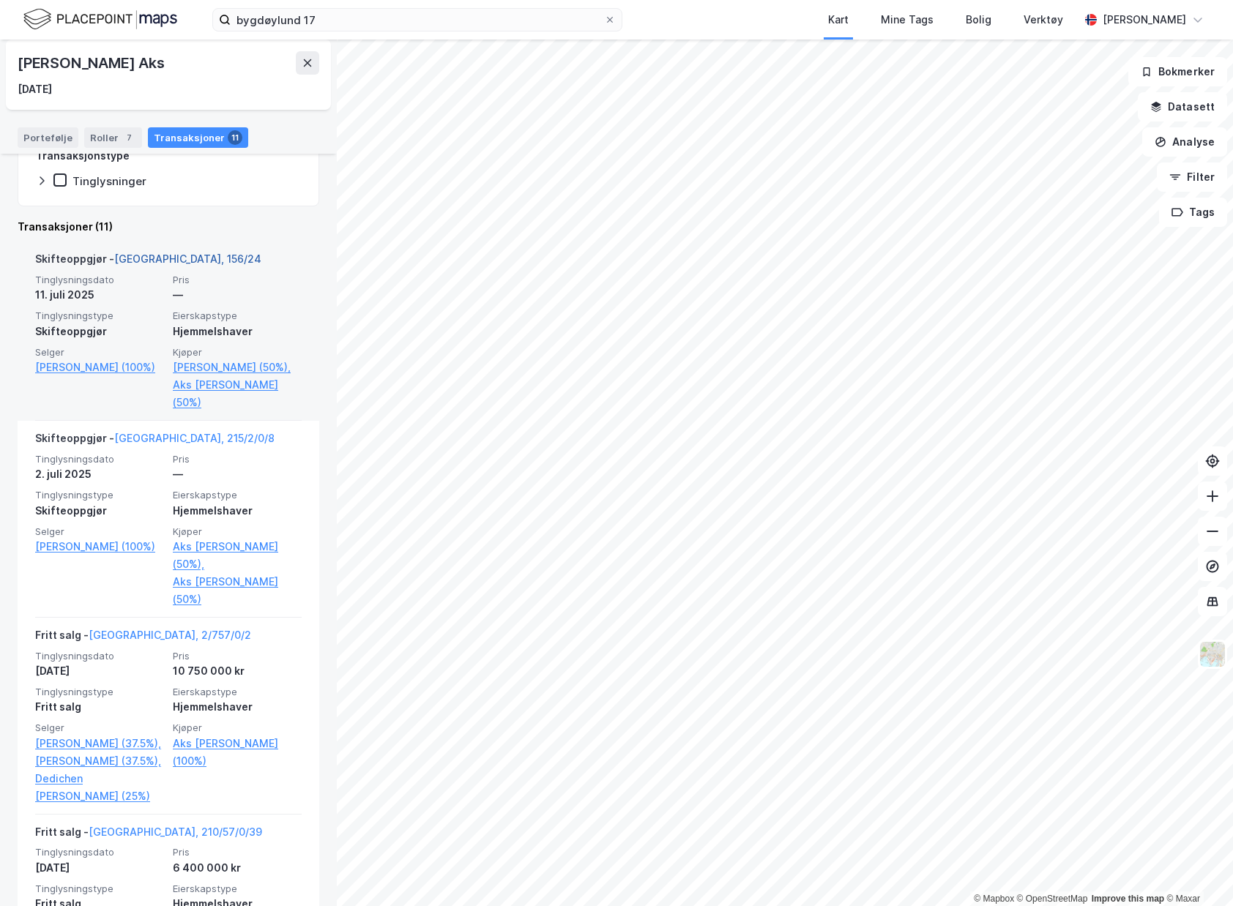
click at [165, 253] on link "Oslo, 156/24" at bounding box center [187, 259] width 147 height 12
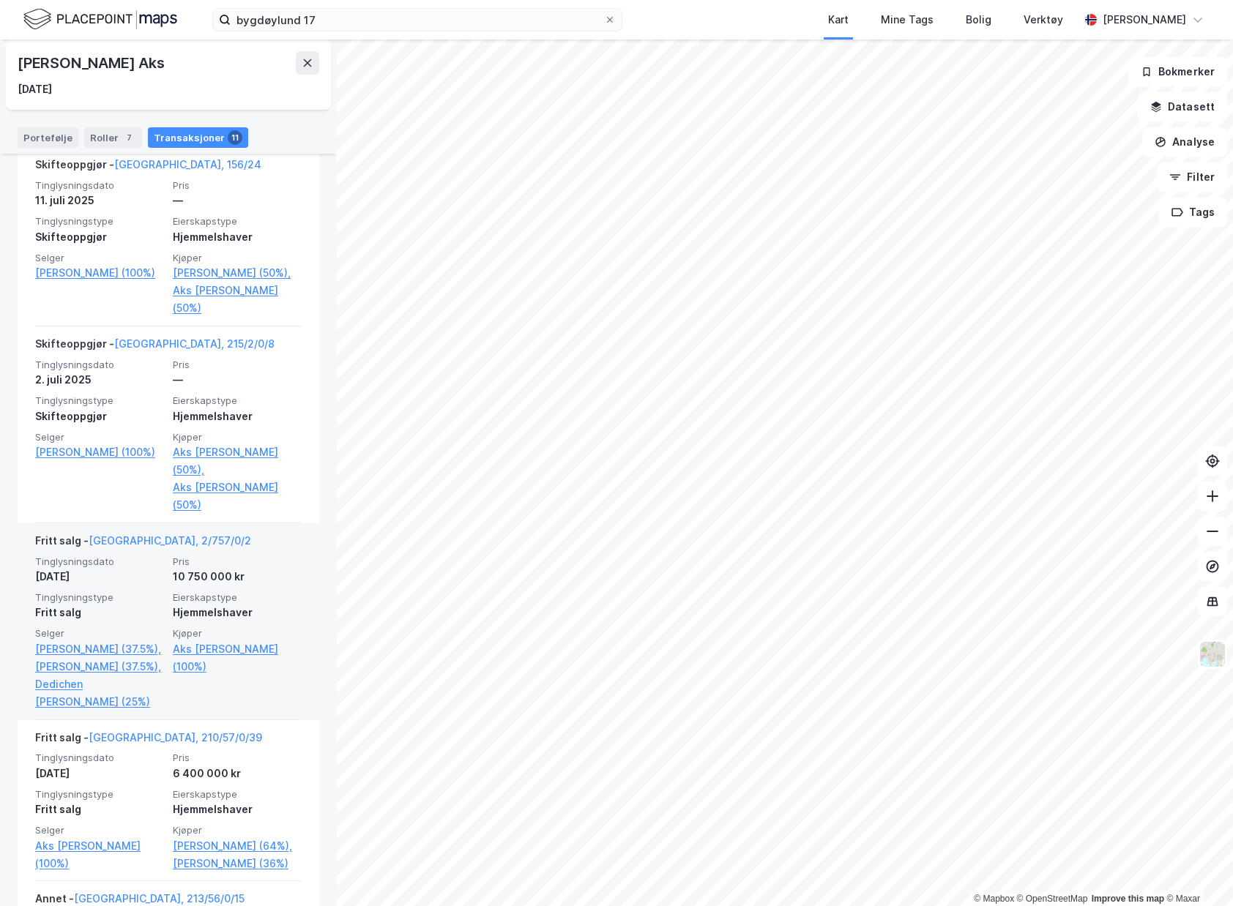
scroll to position [366, 0]
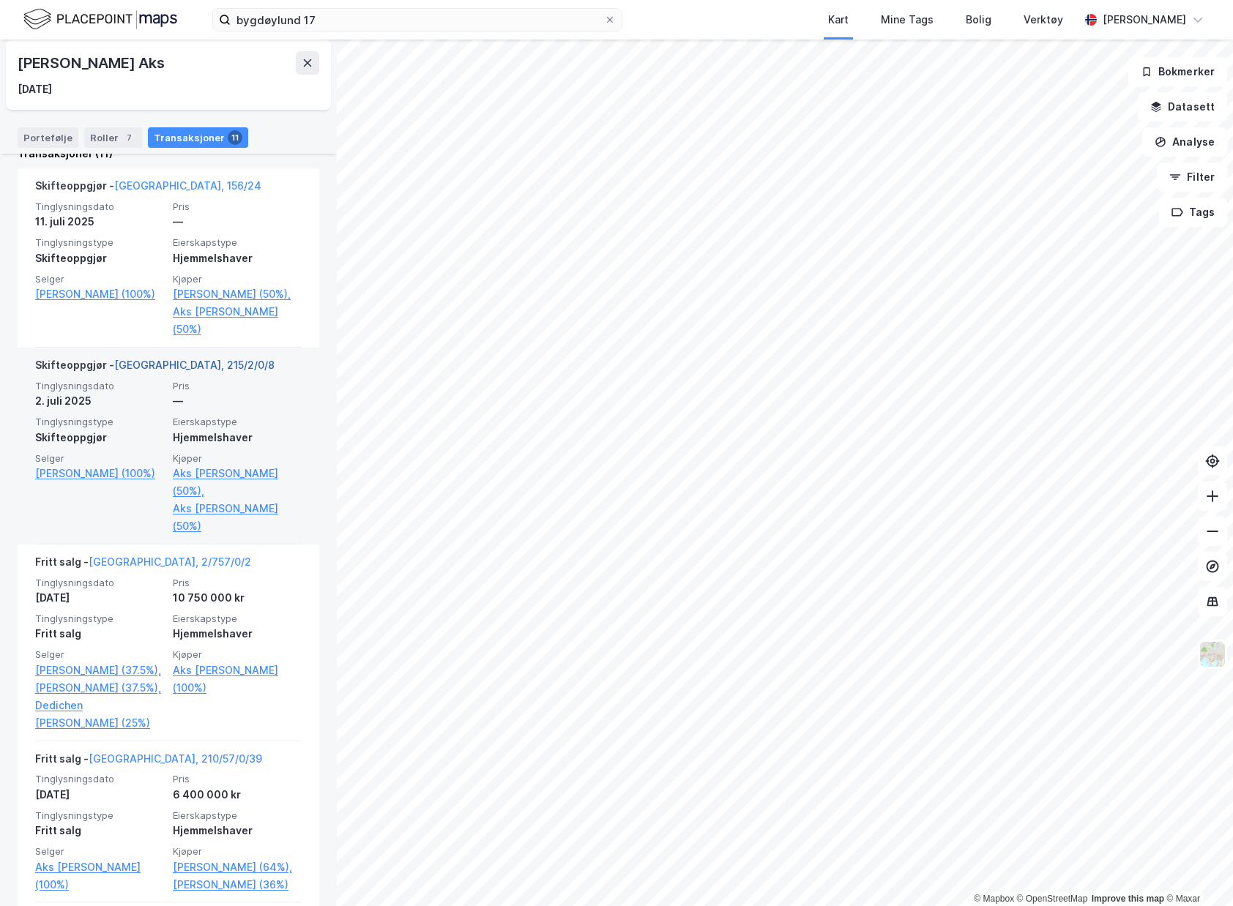
click at [149, 367] on link "Oslo, 215/2/0/8" at bounding box center [194, 365] width 160 height 12
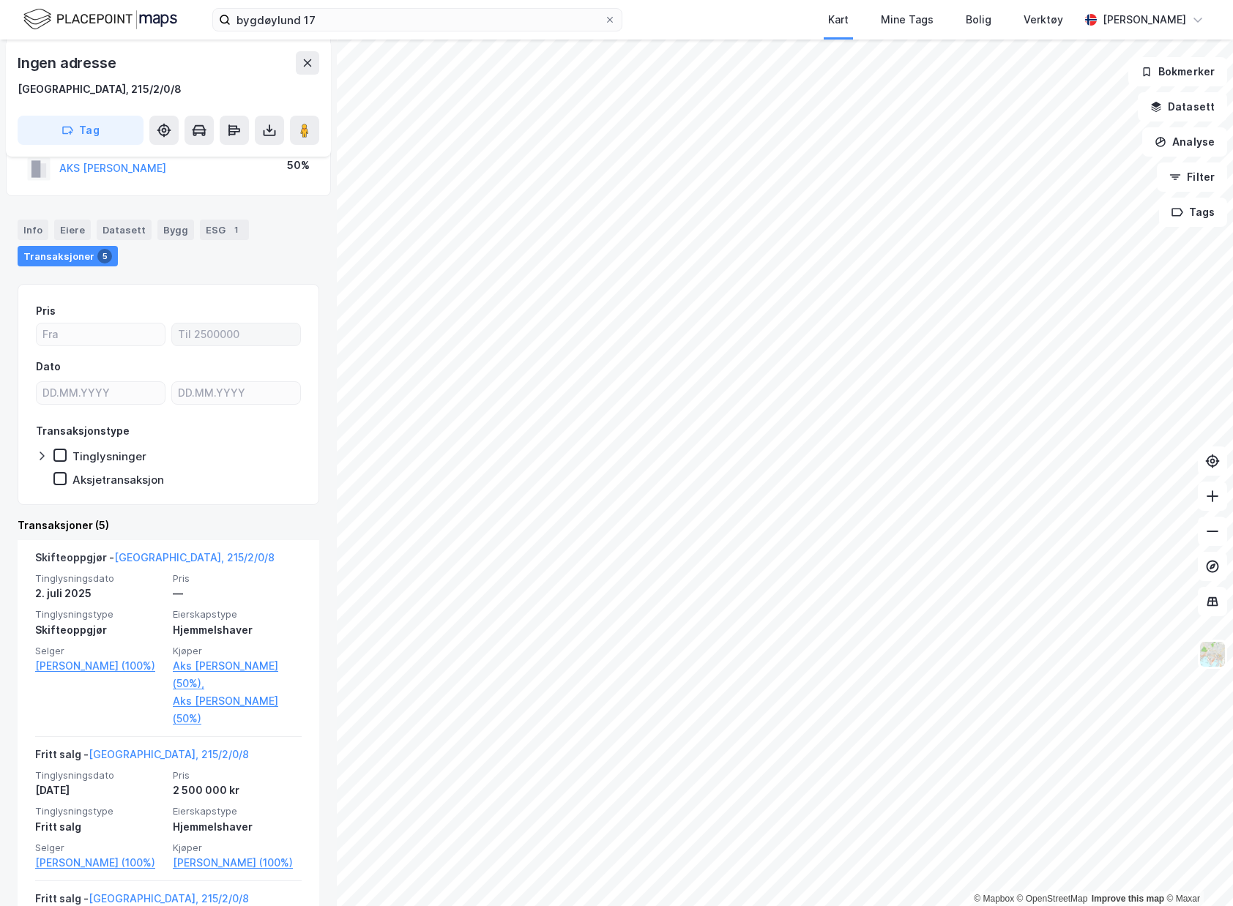
scroll to position [220, 0]
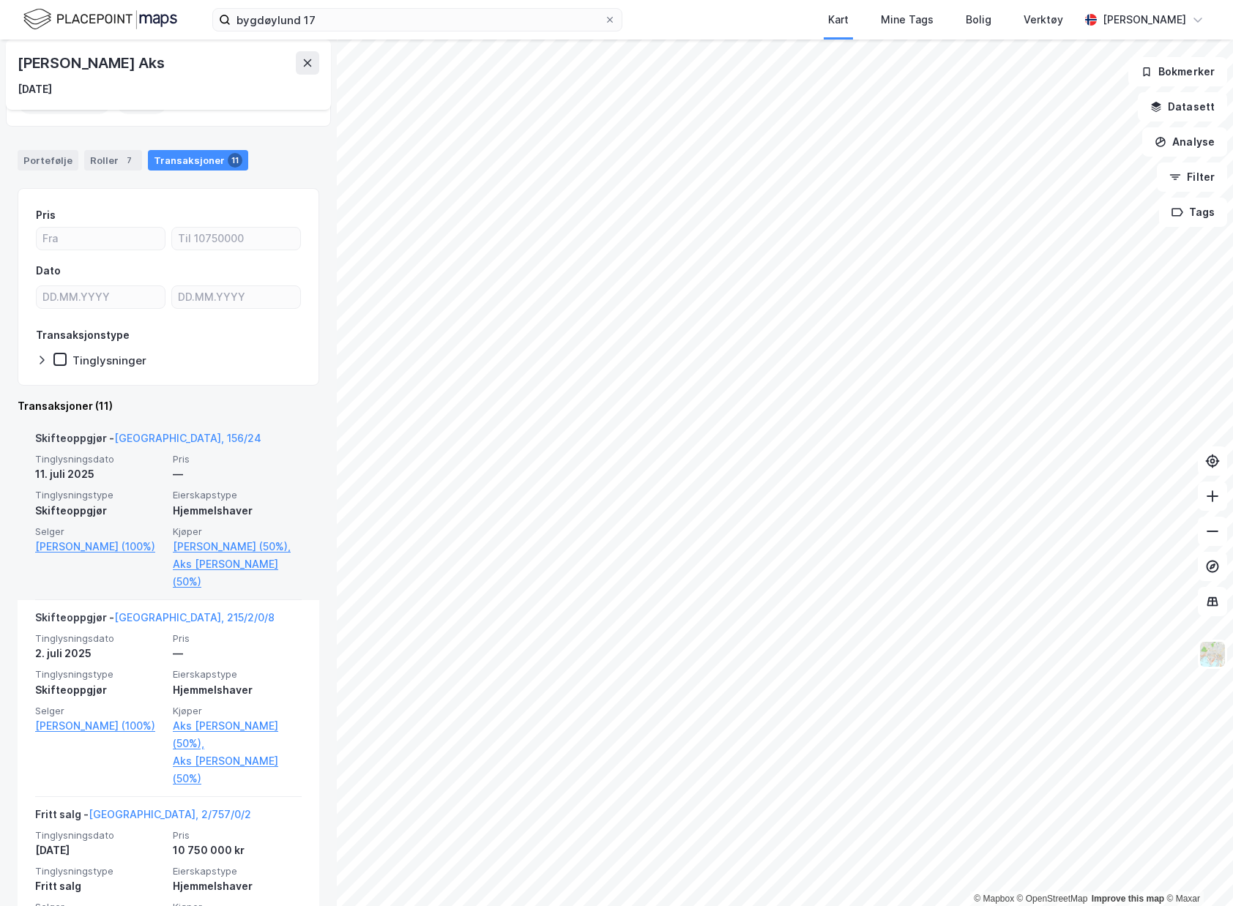
scroll to position [146, 0]
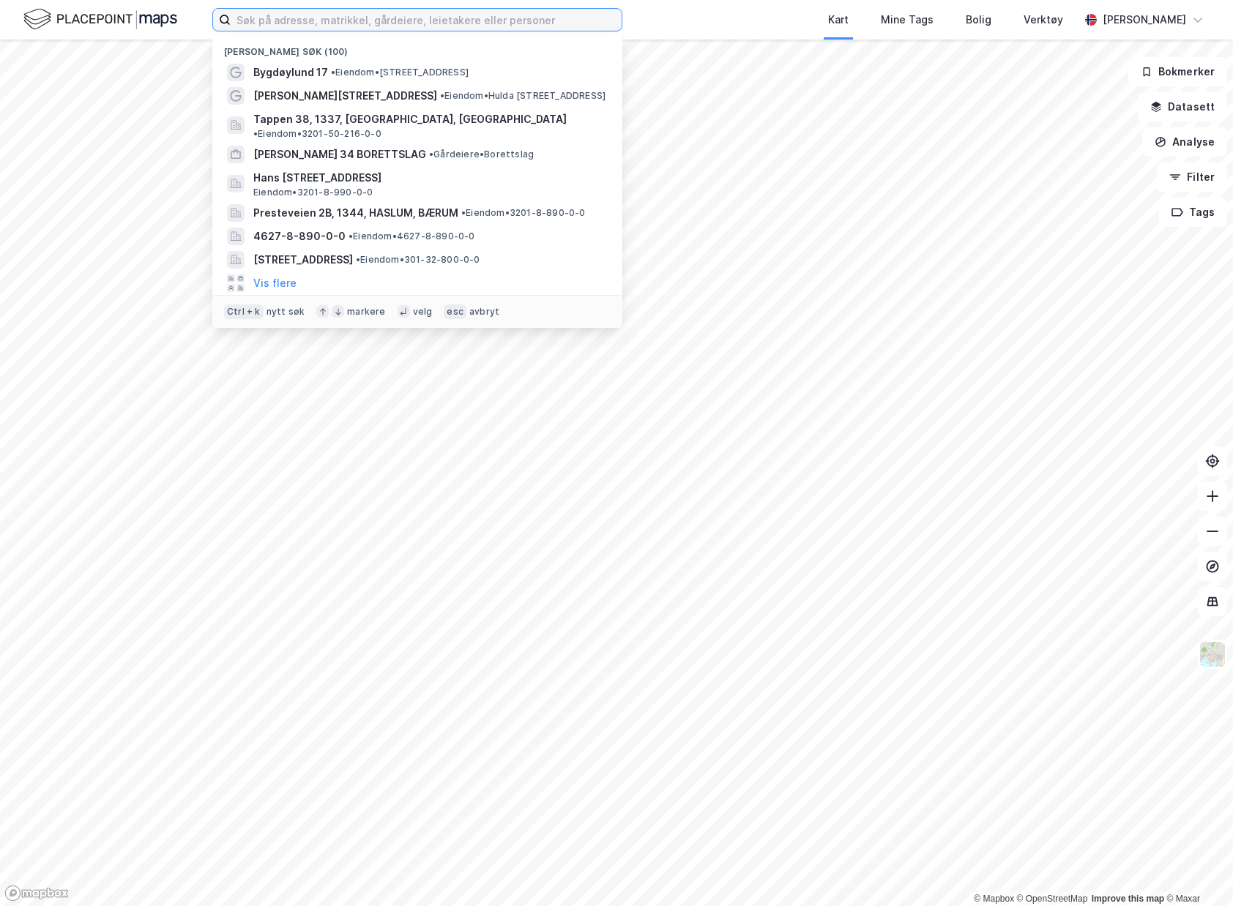
click at [357, 29] on input at bounding box center [426, 20] width 391 height 22
paste input "[PERSON_NAME]"
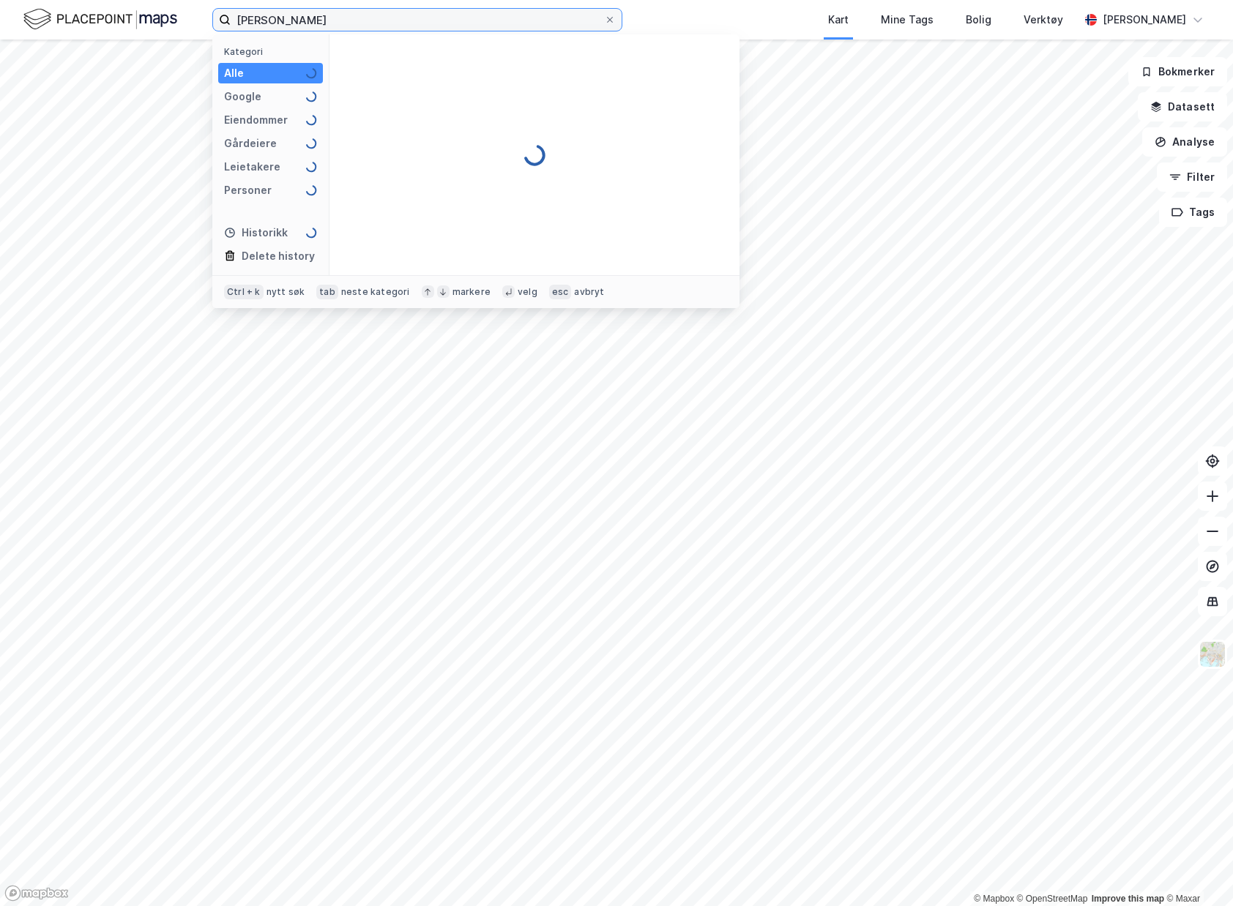
type input "[PERSON_NAME]"
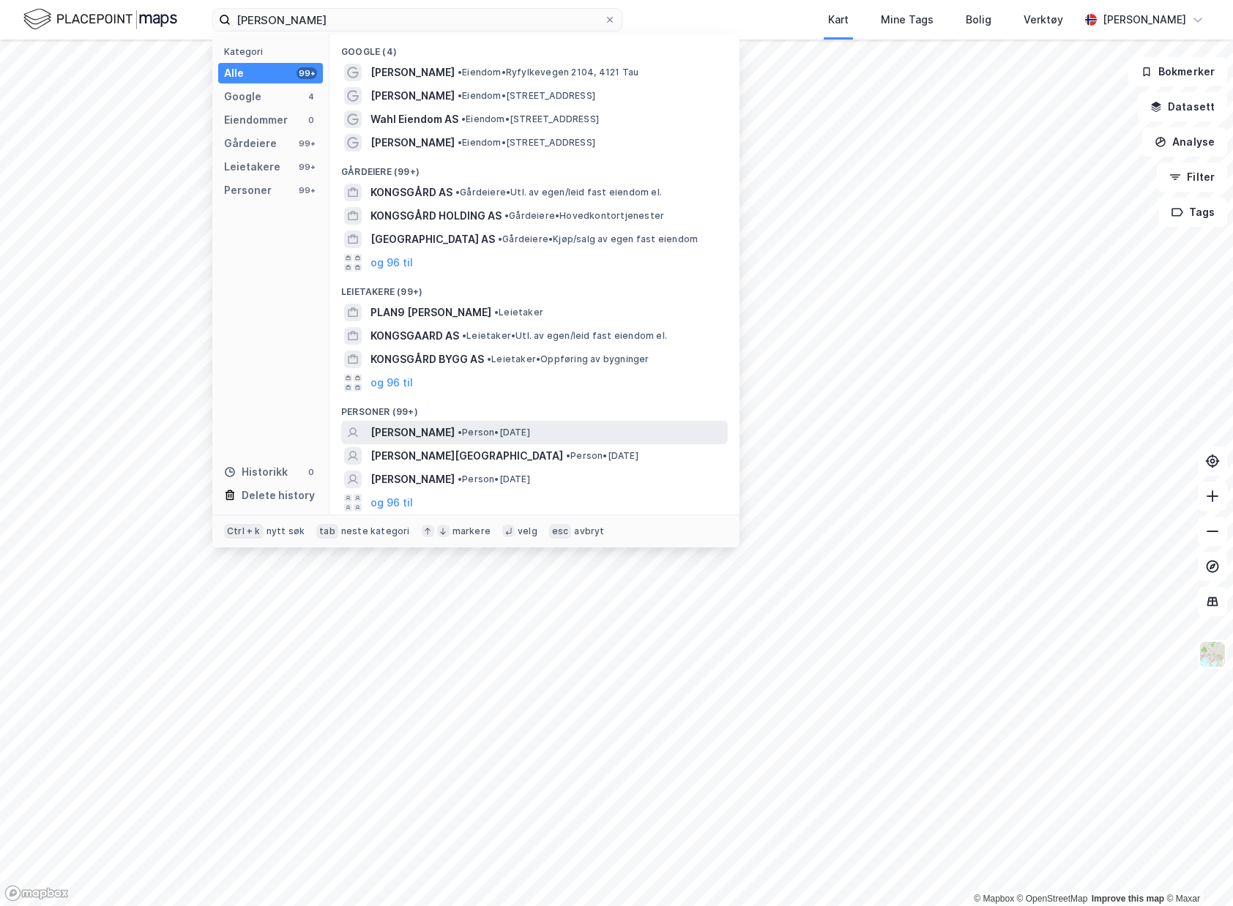
click at [455, 438] on span "[PERSON_NAME]" at bounding box center [412, 433] width 84 height 18
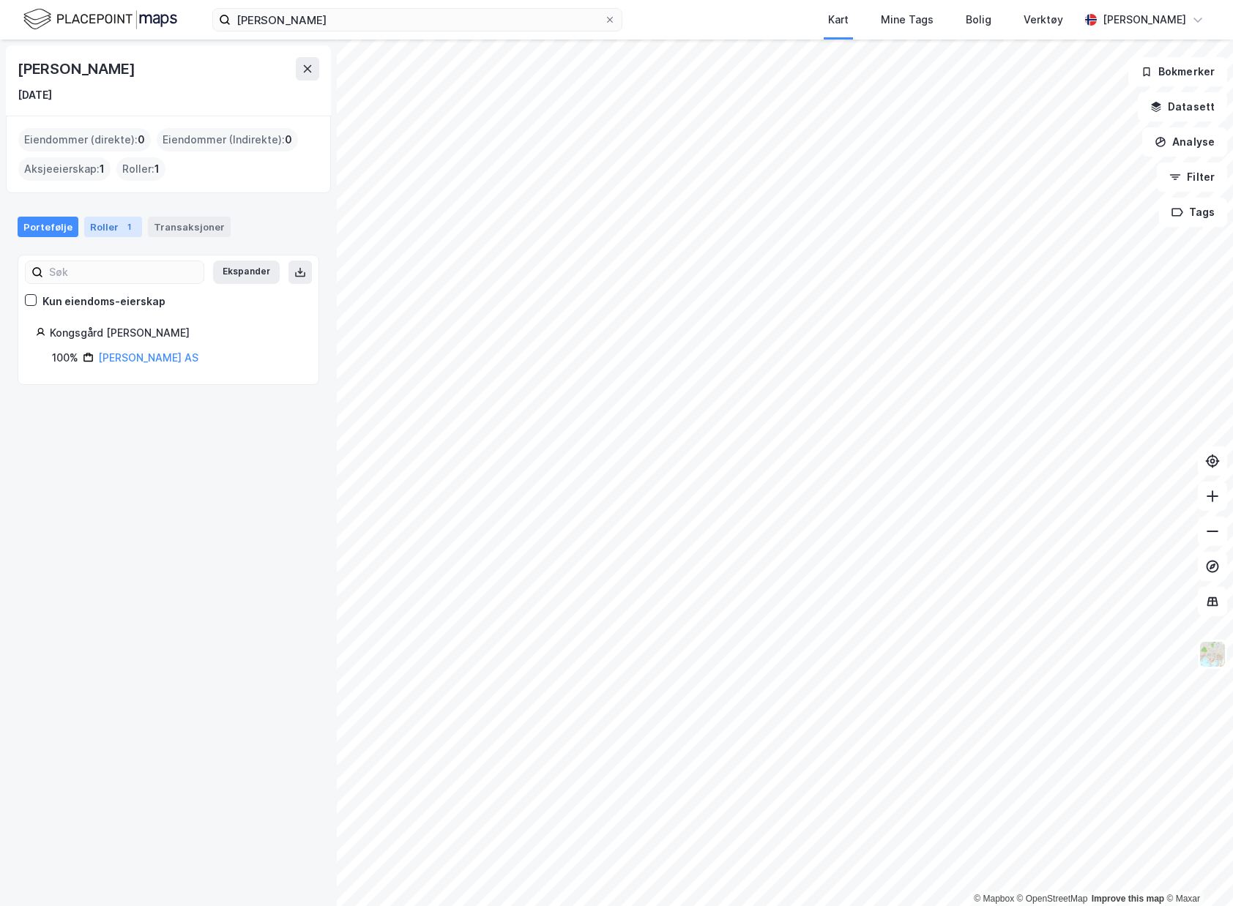
click at [106, 220] on div "Roller 1" at bounding box center [113, 227] width 58 height 20
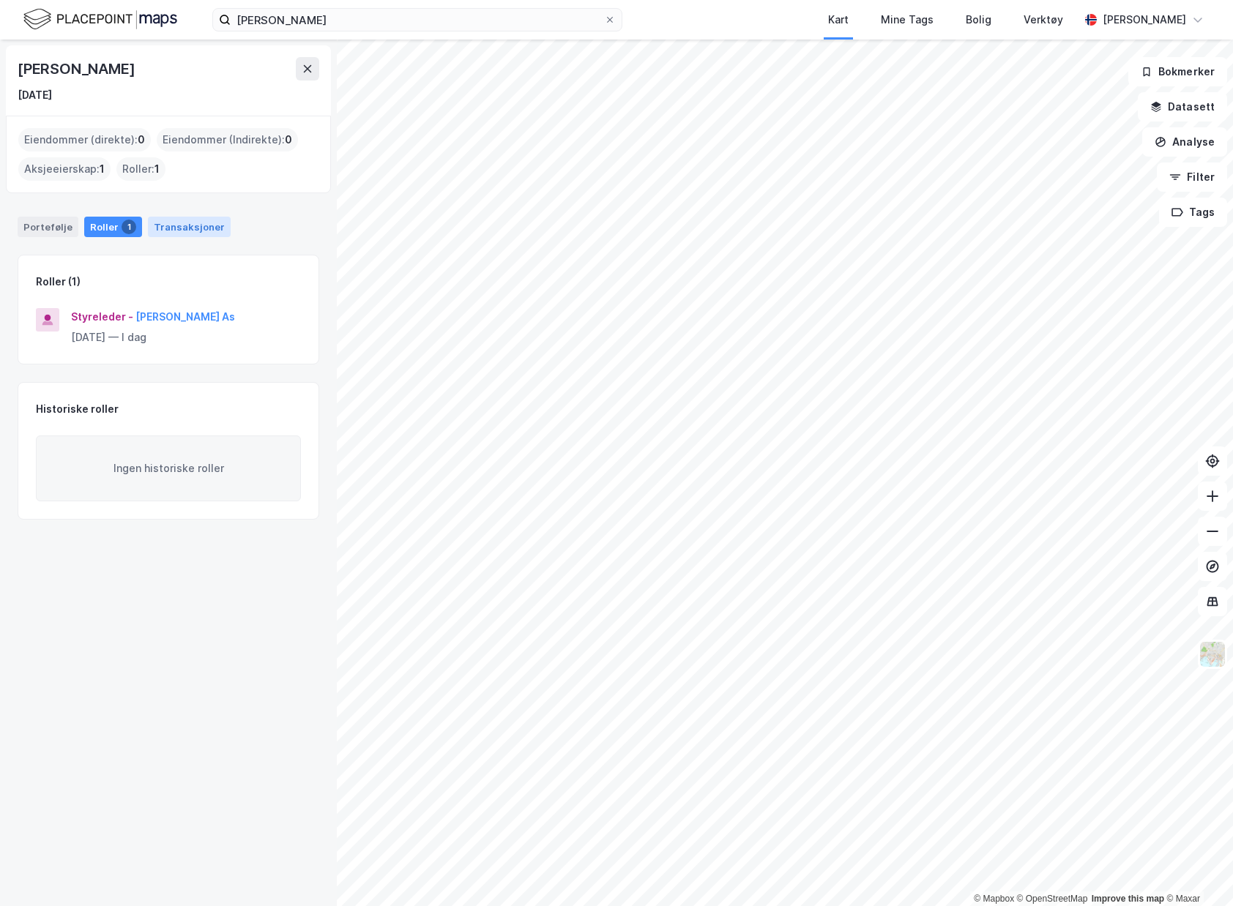
click at [201, 223] on div "Transaksjoner" at bounding box center [189, 227] width 83 height 20
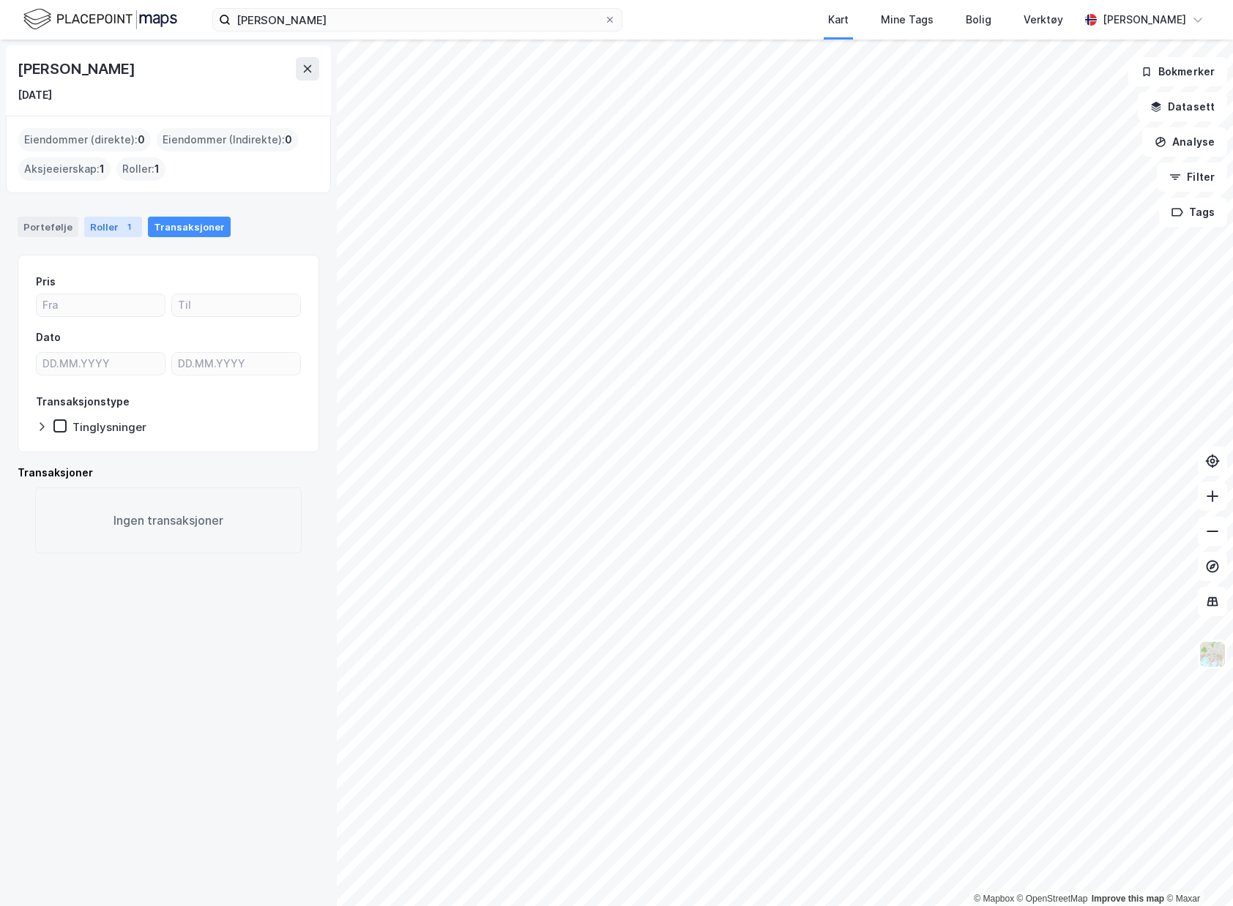
click at [97, 233] on div "Roller 1" at bounding box center [113, 227] width 58 height 20
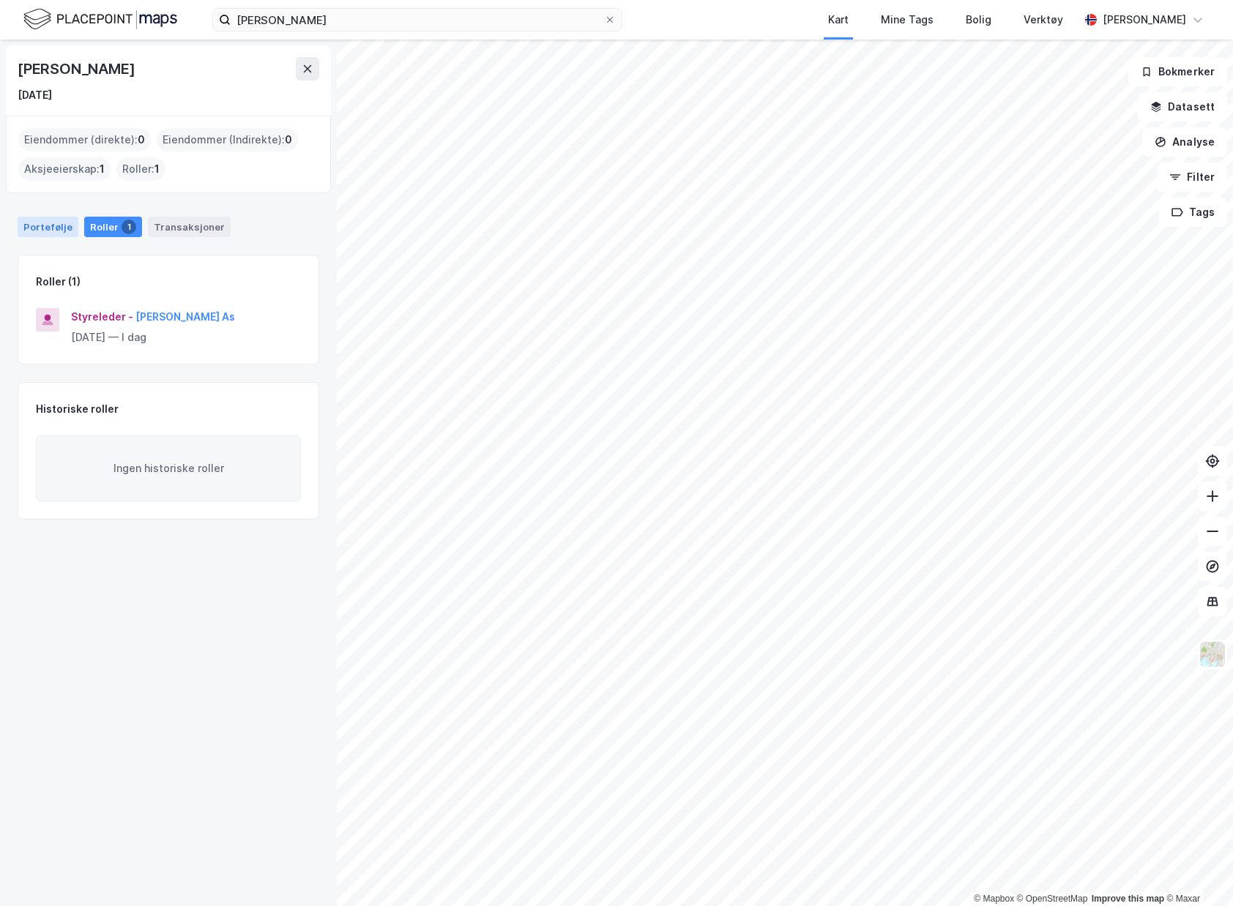
click at [59, 236] on div "Portefølje" at bounding box center [48, 227] width 61 height 20
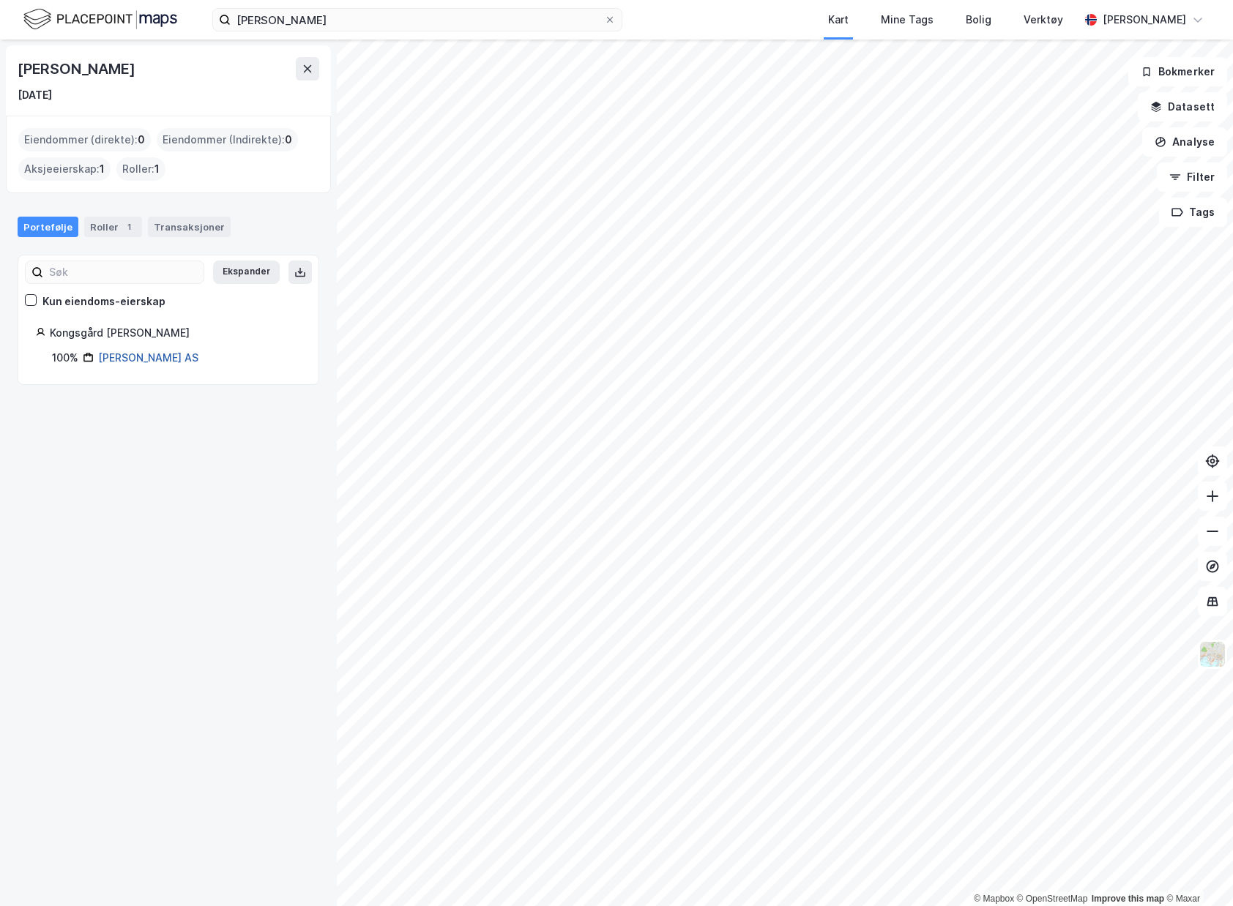
click at [121, 360] on link "[PERSON_NAME] AS" at bounding box center [148, 357] width 100 height 12
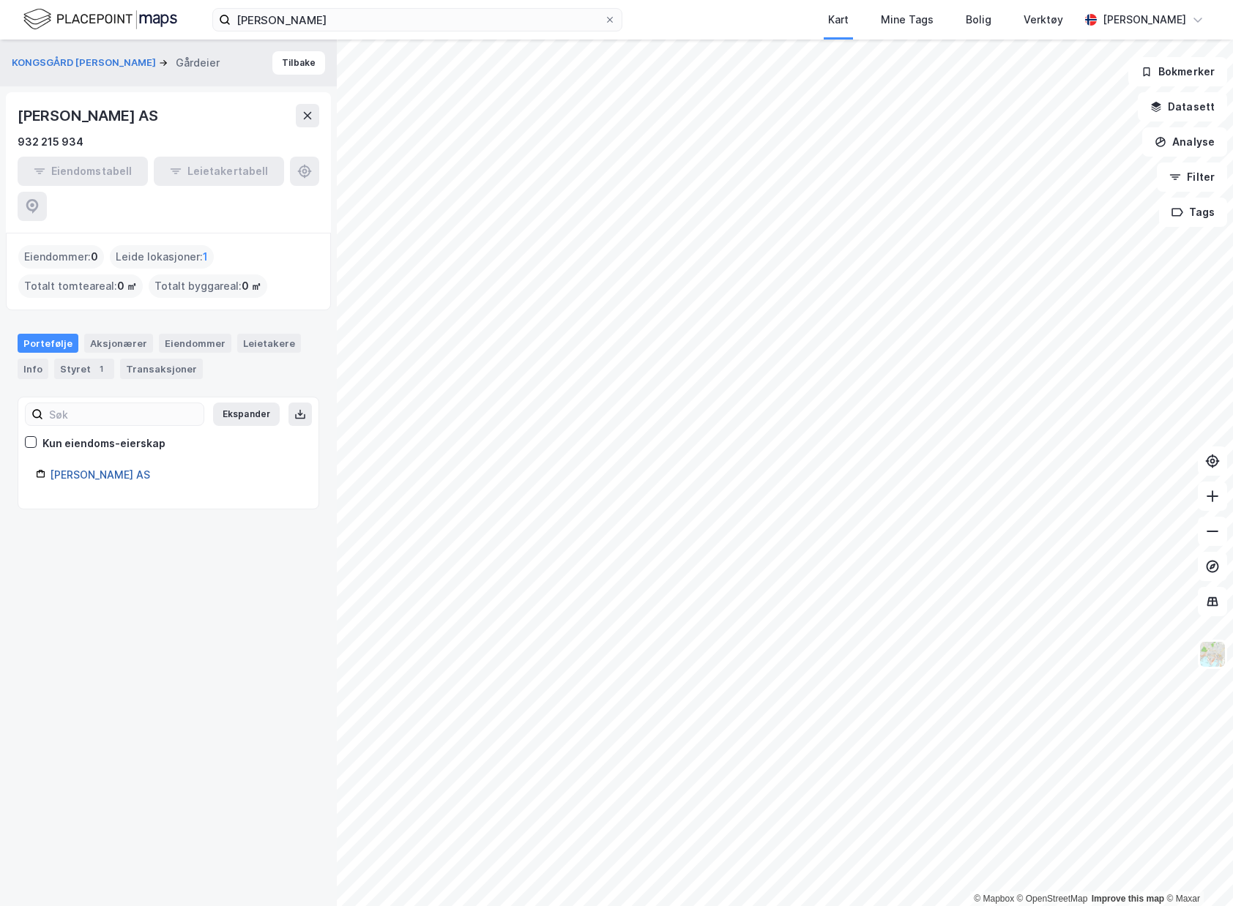
click at [122, 469] on link "[PERSON_NAME] AS" at bounding box center [100, 475] width 100 height 12
click at [116, 466] on div "[PERSON_NAME] AS" at bounding box center [168, 478] width 265 height 25
click at [116, 469] on link "[PERSON_NAME] AS" at bounding box center [100, 475] width 100 height 12
